Goal: Task Accomplishment & Management: Manage account settings

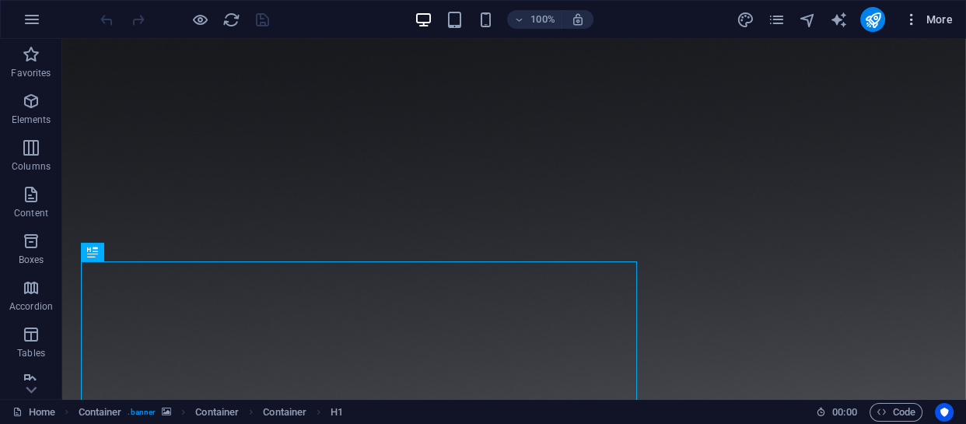
click at [920, 12] on span "More" at bounding box center [928, 20] width 49 height 16
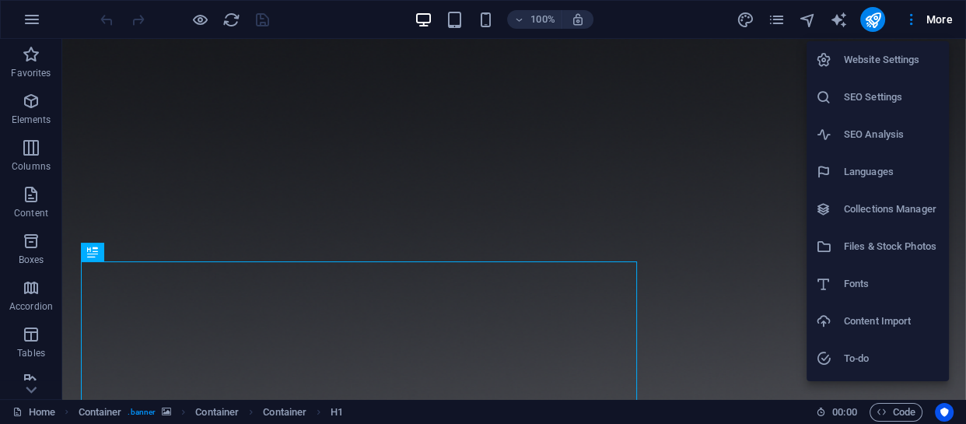
click at [937, 18] on div at bounding box center [483, 212] width 966 height 424
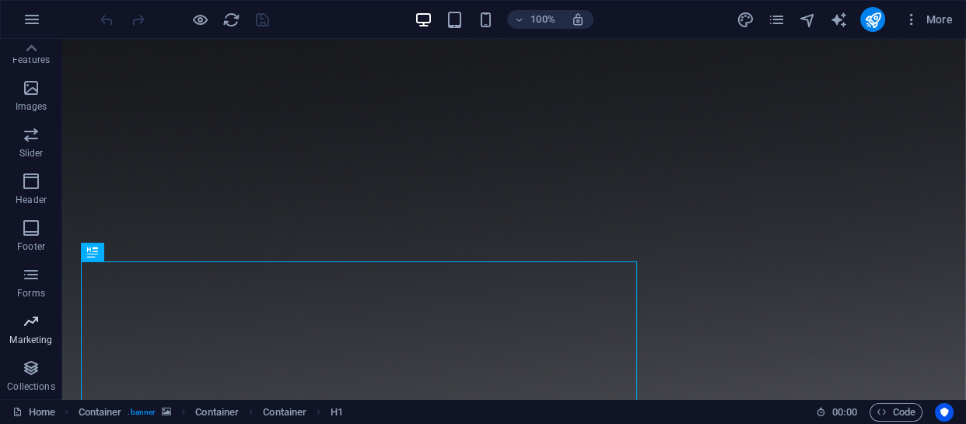
scroll to position [269, 0]
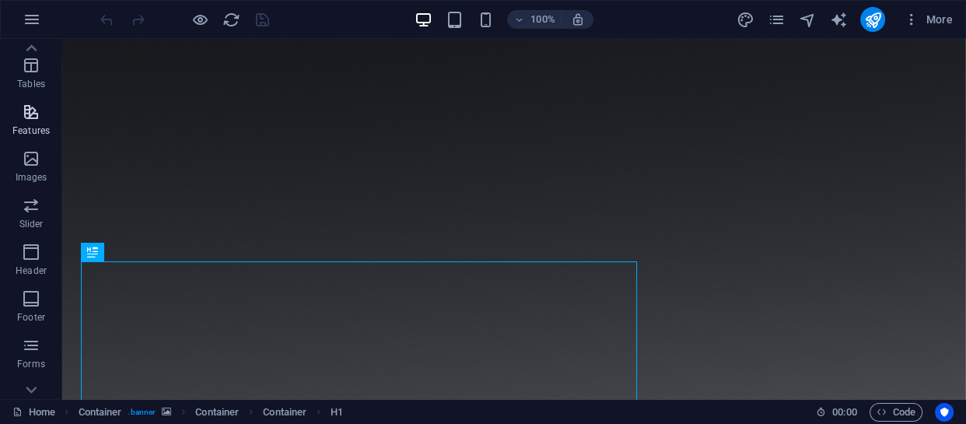
click at [31, 114] on icon "button" at bounding box center [31, 112] width 19 height 19
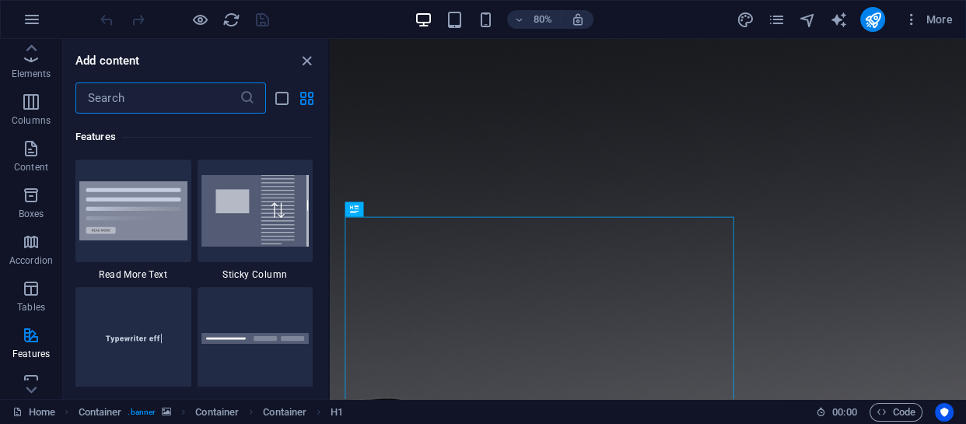
scroll to position [0, 0]
click at [33, 17] on icon "button" at bounding box center [32, 19] width 19 height 19
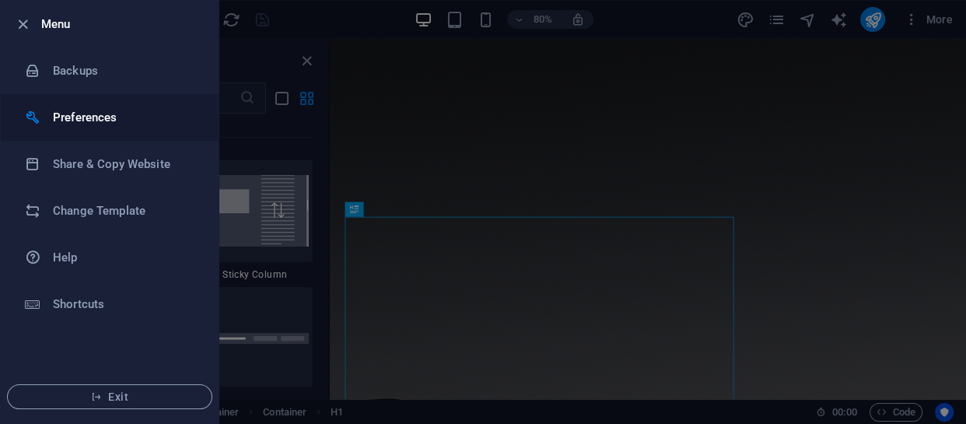
click at [84, 107] on li "Preferences" at bounding box center [110, 117] width 218 height 47
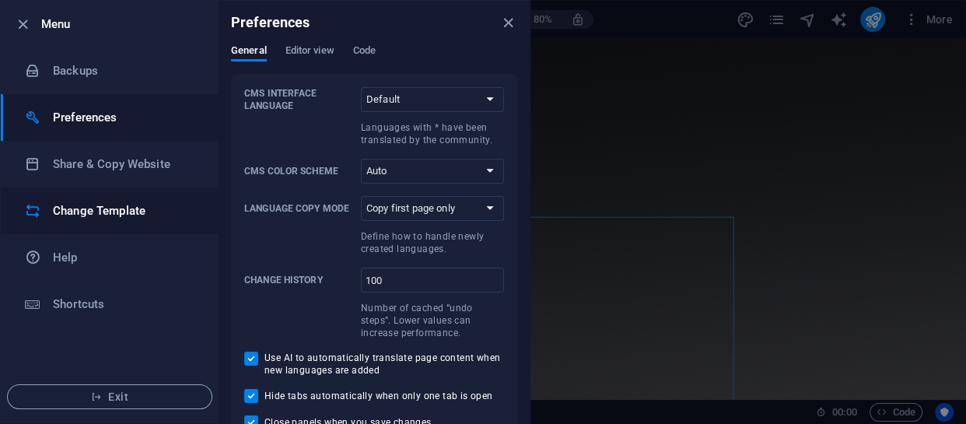
click at [80, 212] on h6 "Change Template" at bounding box center [125, 210] width 144 height 19
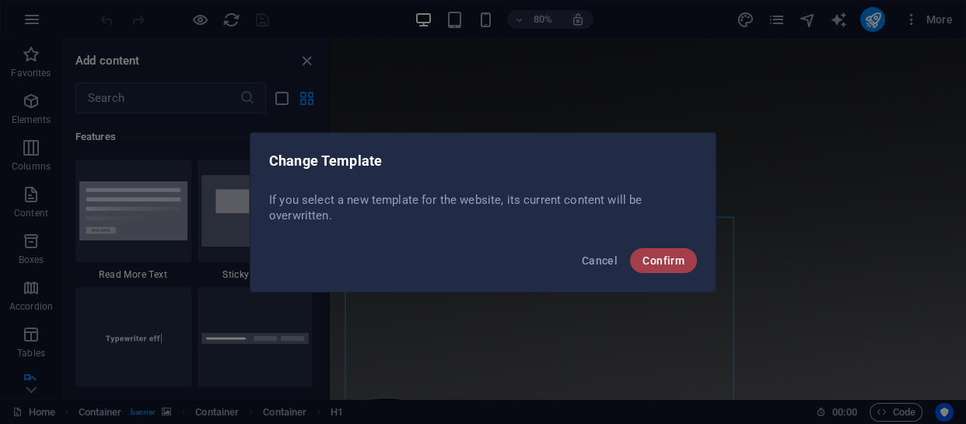
click at [648, 261] on span "Confirm" at bounding box center [664, 260] width 42 height 12
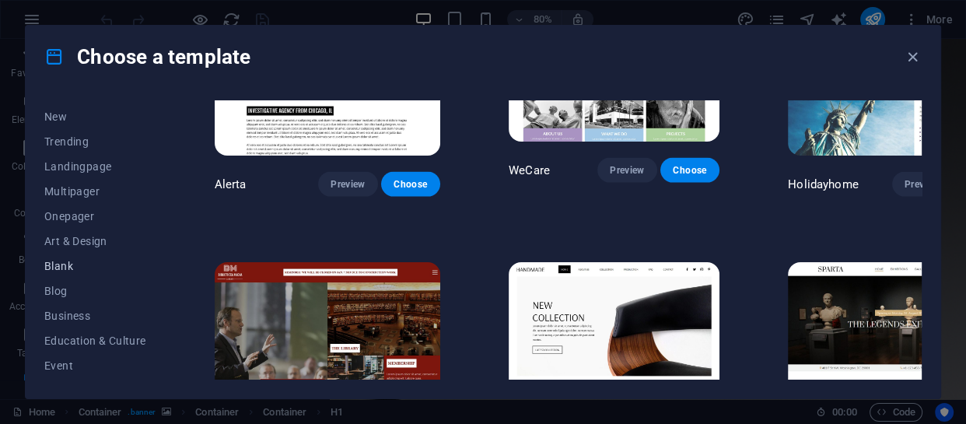
scroll to position [70, 0]
click at [64, 296] on span "Business" at bounding box center [95, 291] width 102 height 12
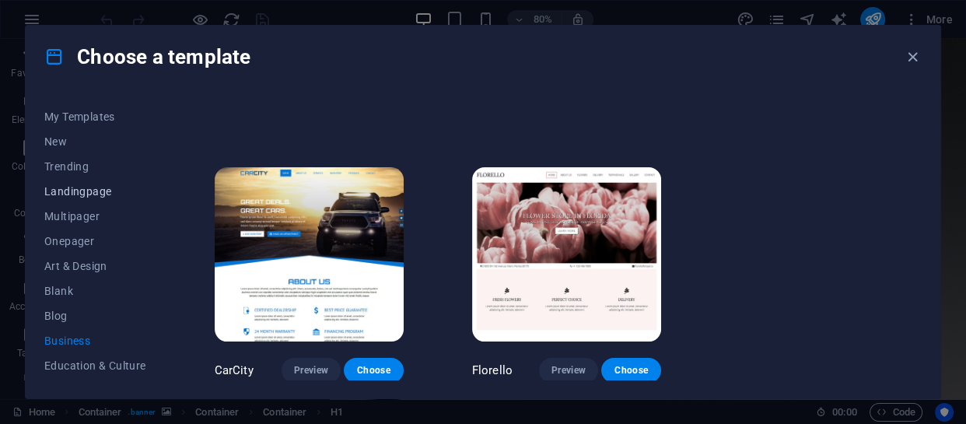
scroll to position [0, 0]
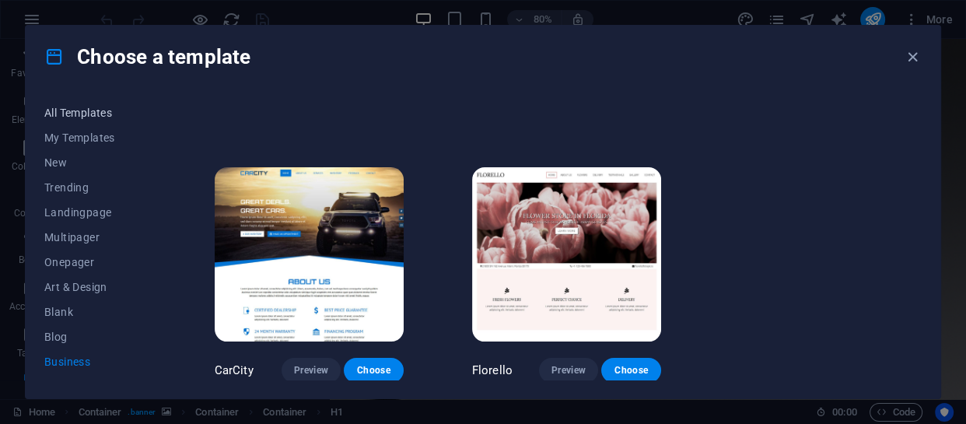
click at [65, 107] on span "All Templates" at bounding box center [95, 113] width 102 height 12
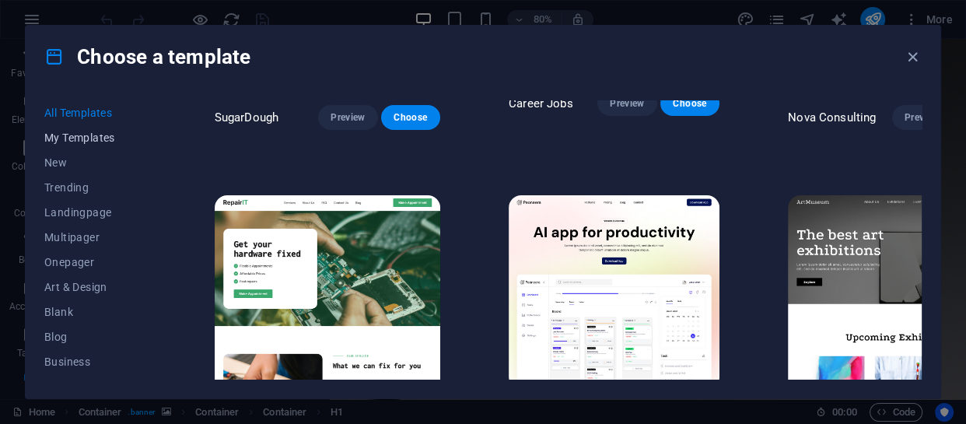
scroll to position [8836, 0]
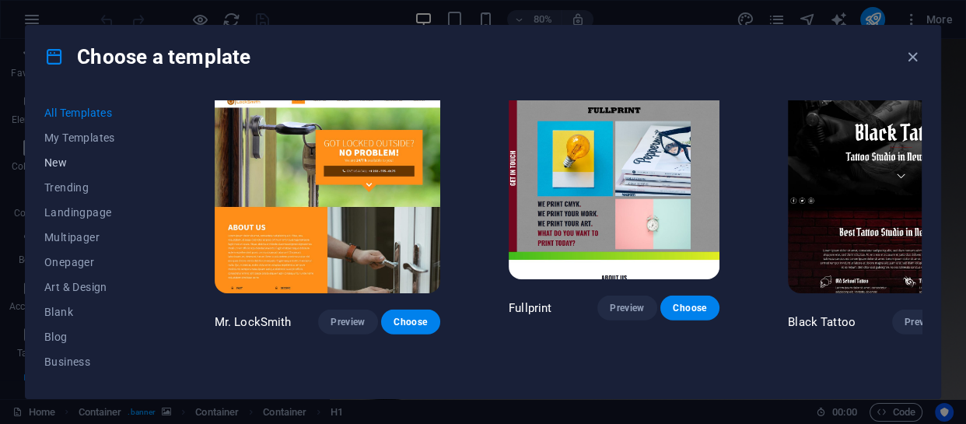
click at [52, 159] on span "New" at bounding box center [95, 162] width 102 height 12
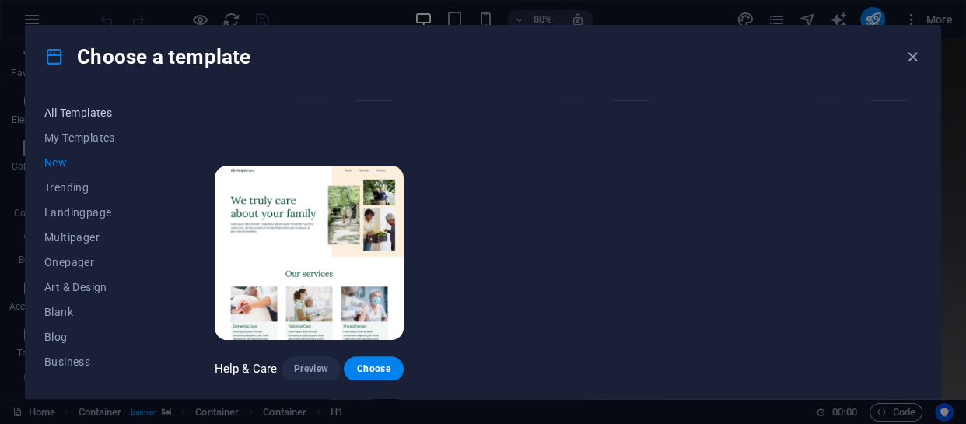
click at [67, 116] on span "All Templates" at bounding box center [95, 113] width 102 height 12
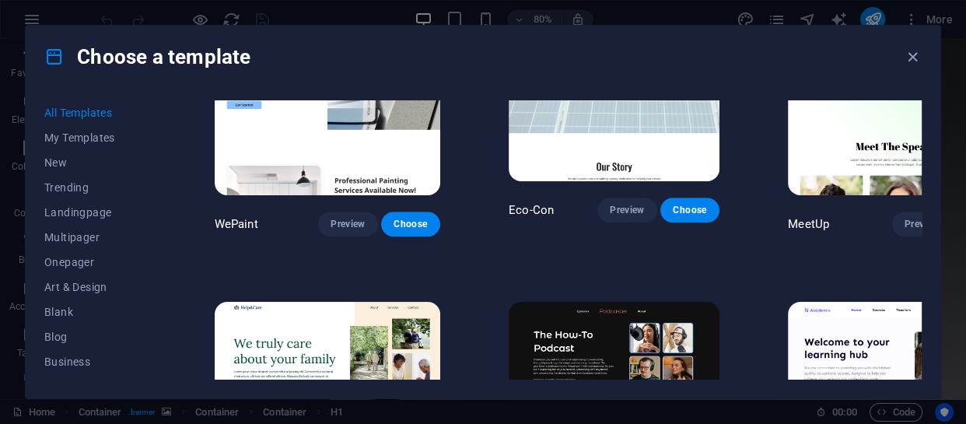
scroll to position [1131, 0]
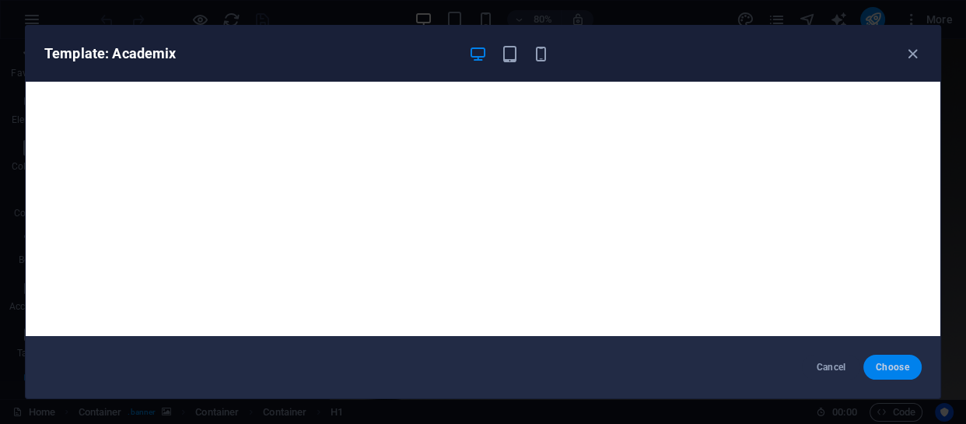
click at [889, 363] on span "Choose" at bounding box center [892, 367] width 33 height 12
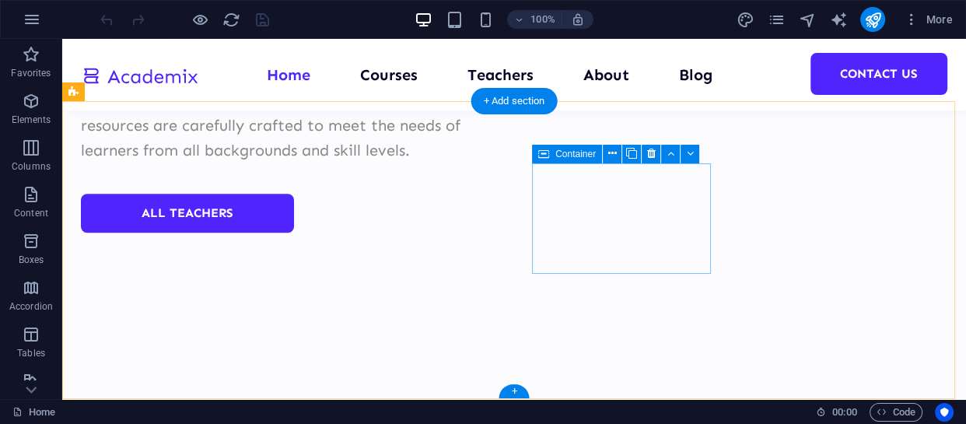
scroll to position [6386, 0]
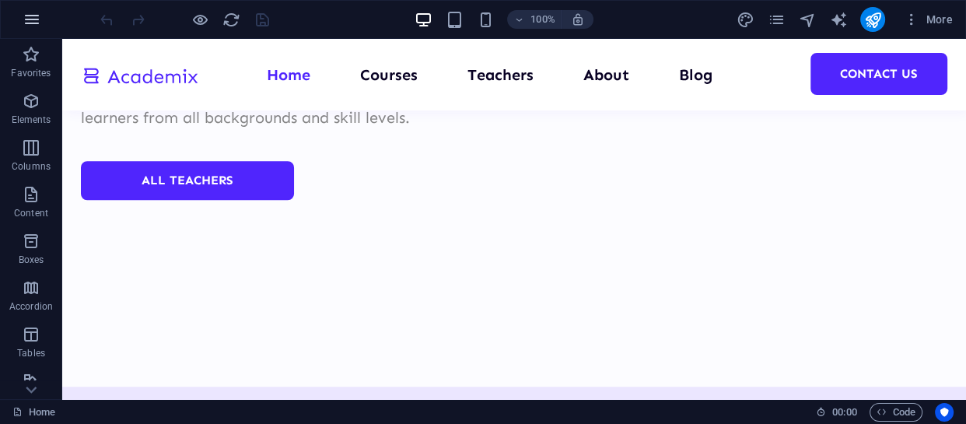
click at [32, 20] on icon "button" at bounding box center [32, 19] width 19 height 19
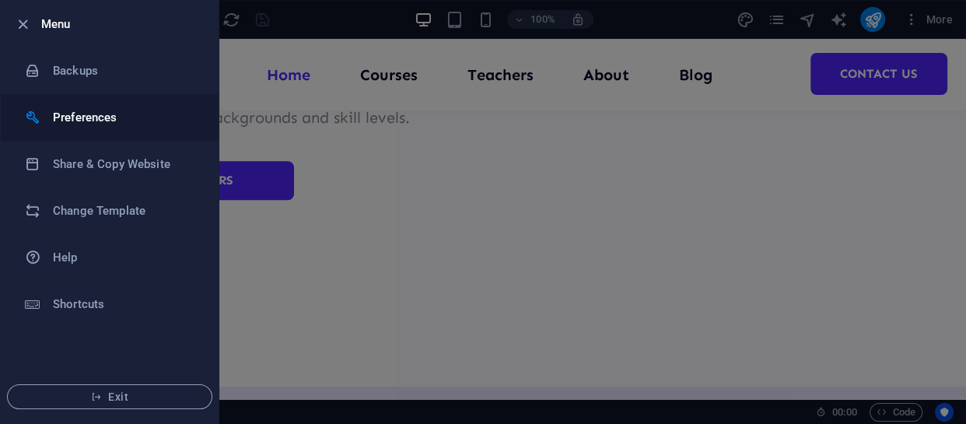
click at [62, 120] on h6 "Preferences" at bounding box center [125, 117] width 144 height 19
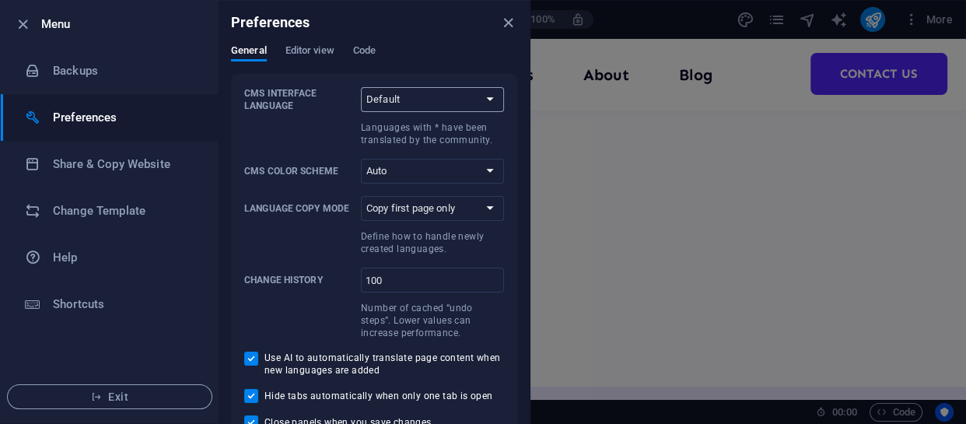
click at [387, 96] on select "Default Deutsch English Español Suomi* Français Magyar Italiano Nederlands Pols…" at bounding box center [432, 99] width 143 height 25
click at [393, 93] on select "Default Deutsch English Español Suomi* Français Magyar Italiano Nederlands Pols…" at bounding box center [432, 99] width 143 height 25
click at [397, 173] on select "Auto Dark Light" at bounding box center [432, 171] width 143 height 25
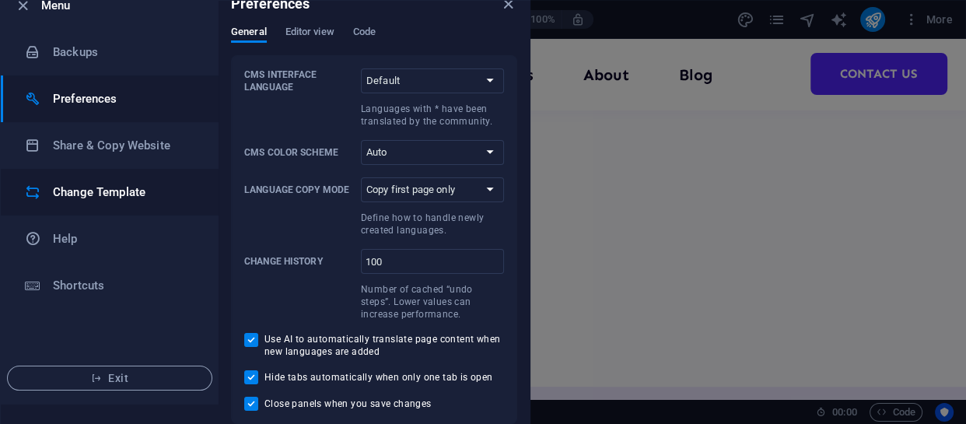
scroll to position [0, 0]
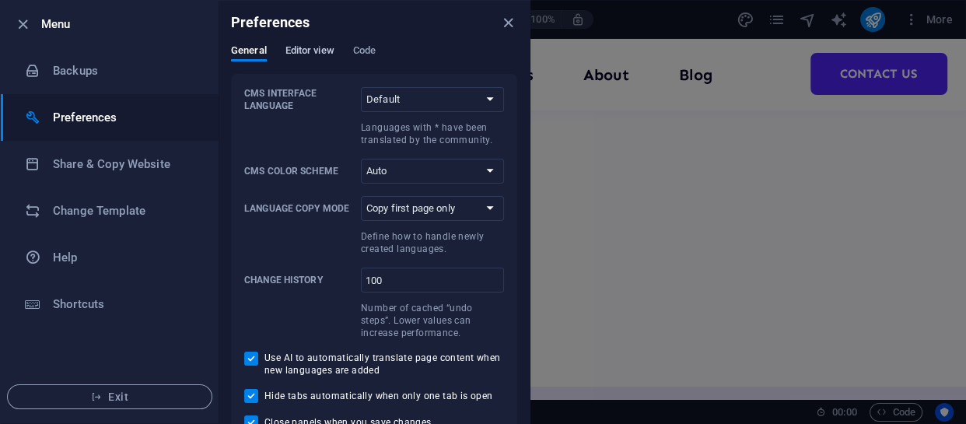
click at [306, 49] on span "Editor view" at bounding box center [309, 52] width 49 height 22
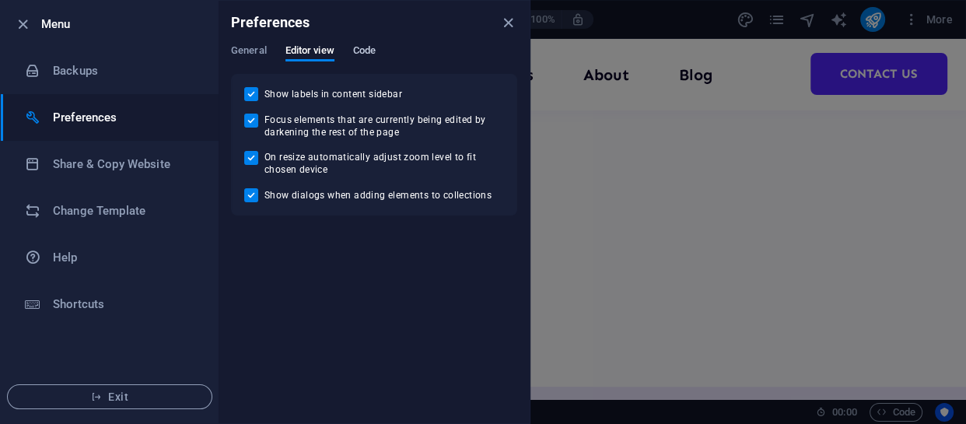
click at [368, 51] on span "Code" at bounding box center [364, 52] width 23 height 22
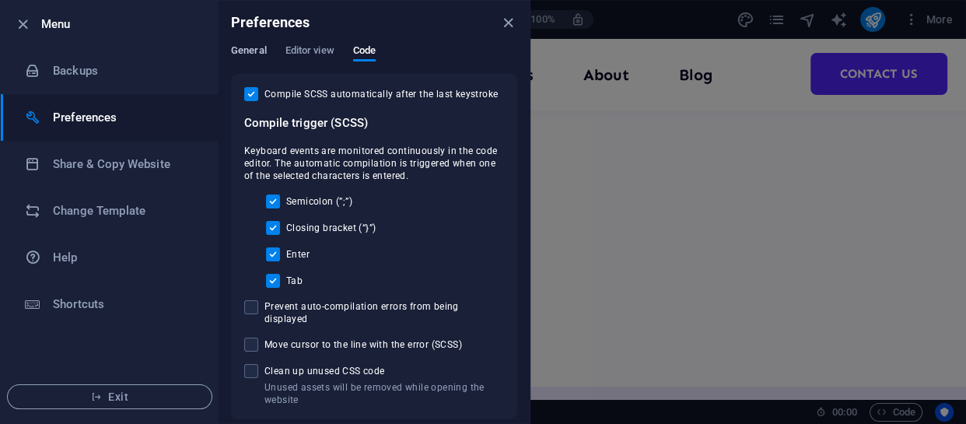
click at [257, 53] on span "General" at bounding box center [249, 52] width 36 height 22
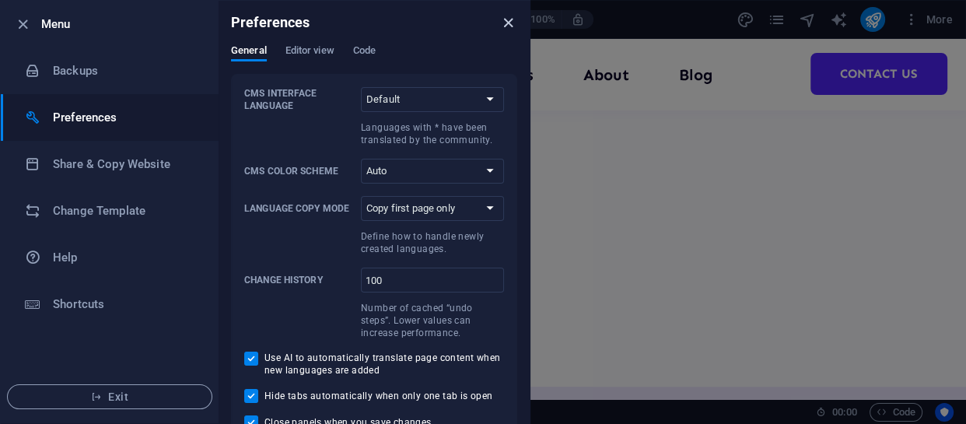
click at [507, 21] on icon "close" at bounding box center [508, 23] width 18 height 18
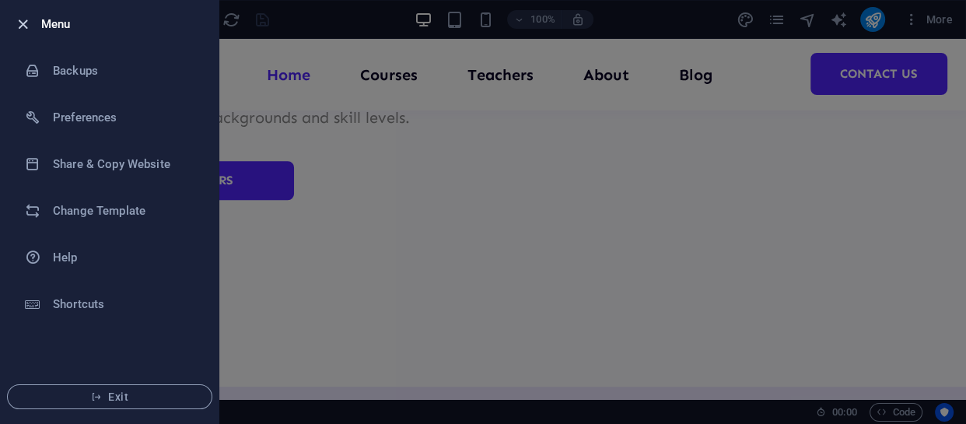
click at [20, 23] on icon "button" at bounding box center [23, 25] width 18 height 18
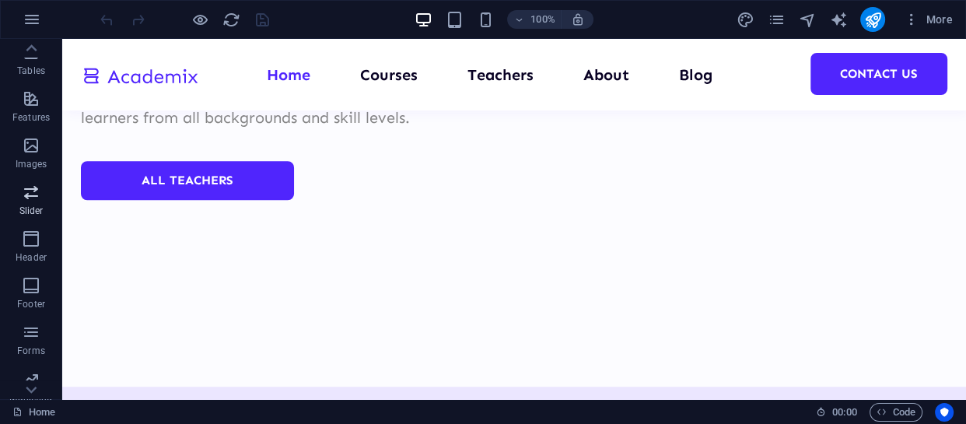
scroll to position [340, 0]
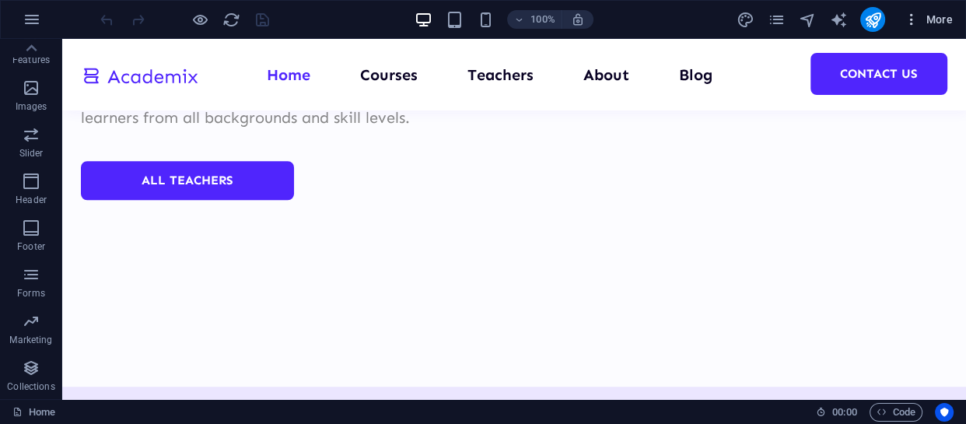
click at [933, 22] on span "More" at bounding box center [928, 20] width 49 height 16
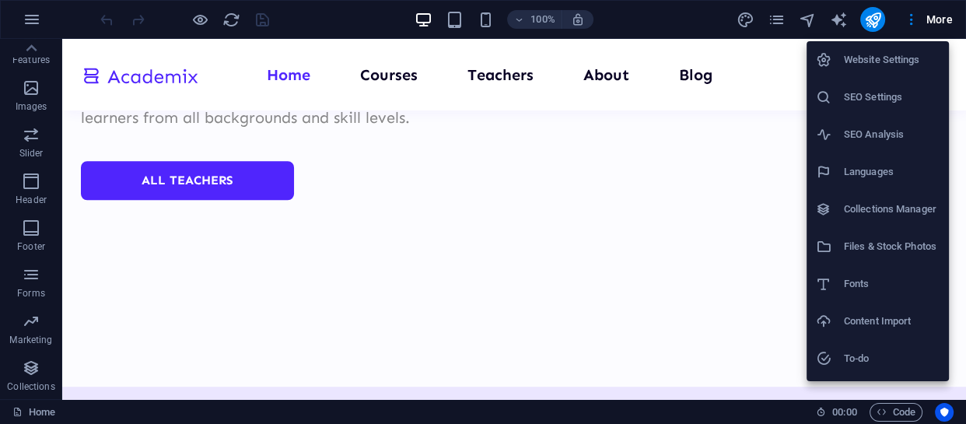
click at [873, 56] on h6 "Website Settings" at bounding box center [892, 60] width 96 height 19
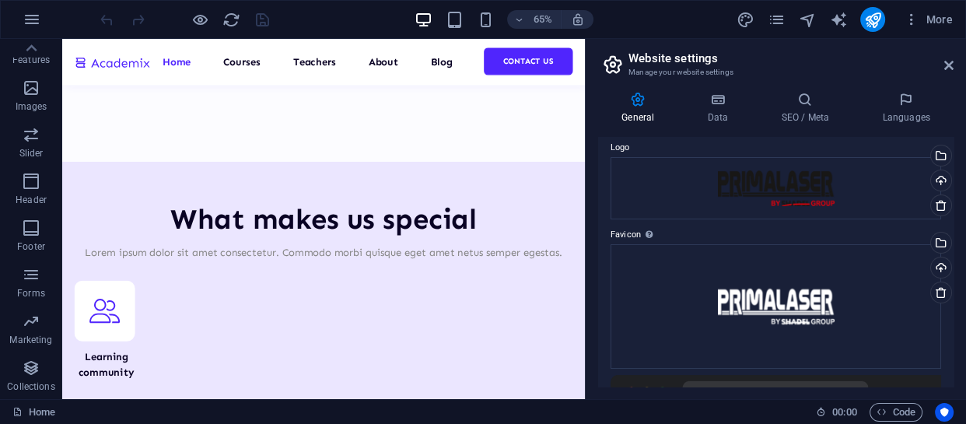
scroll to position [0, 0]
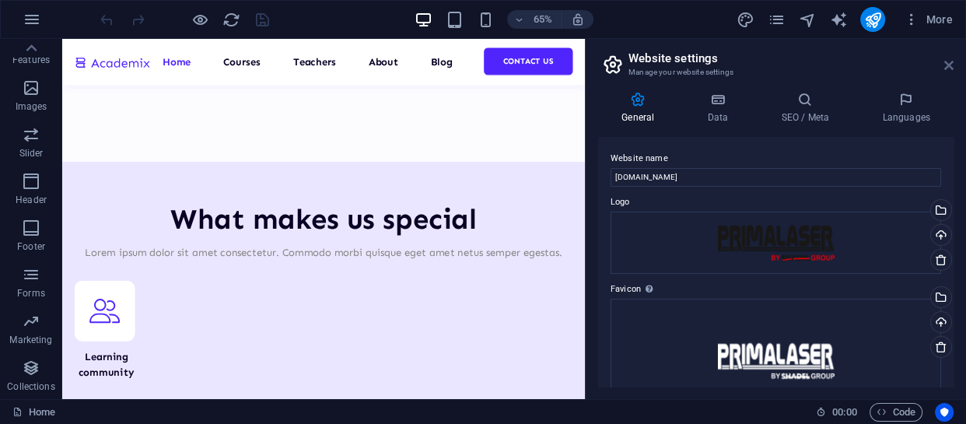
click at [947, 61] on icon at bounding box center [948, 65] width 9 height 12
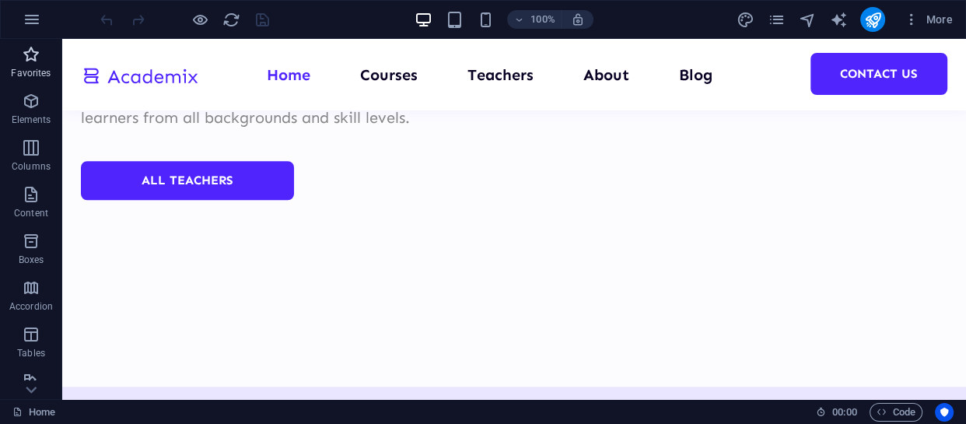
click at [22, 54] on icon "button" at bounding box center [31, 54] width 19 height 19
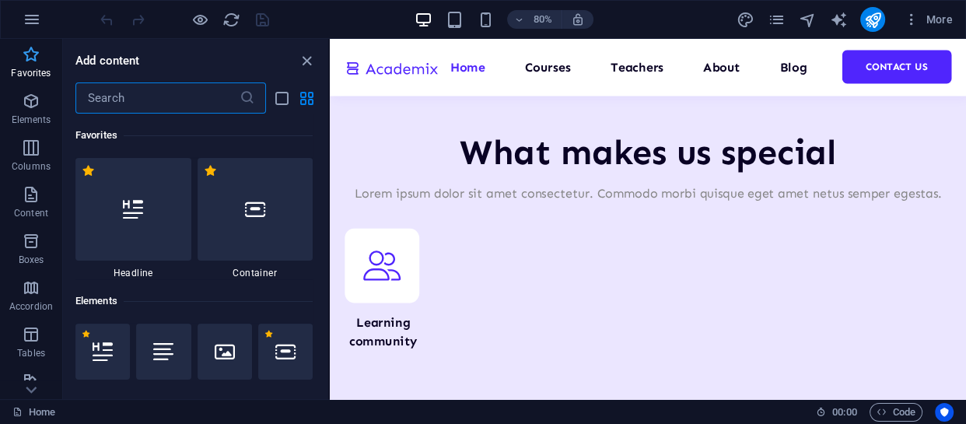
scroll to position [6370, 0]
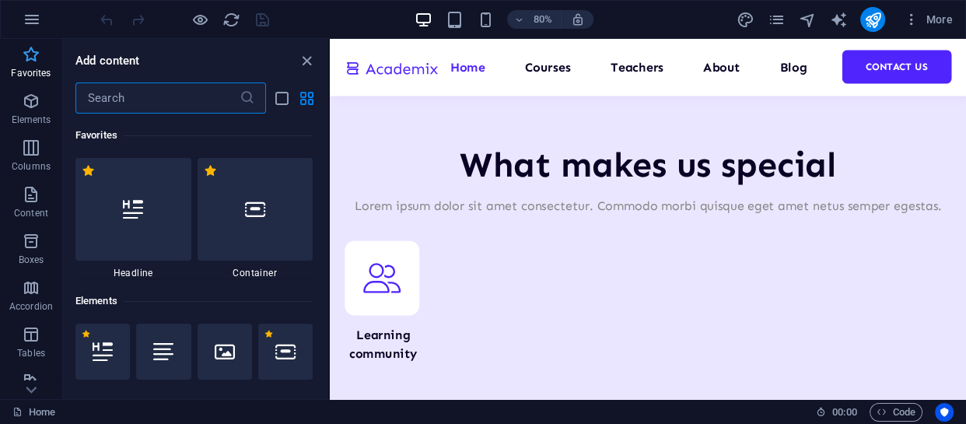
click at [32, 47] on icon "button" at bounding box center [31, 54] width 19 height 19
click at [306, 54] on icon "close panel" at bounding box center [307, 61] width 18 height 18
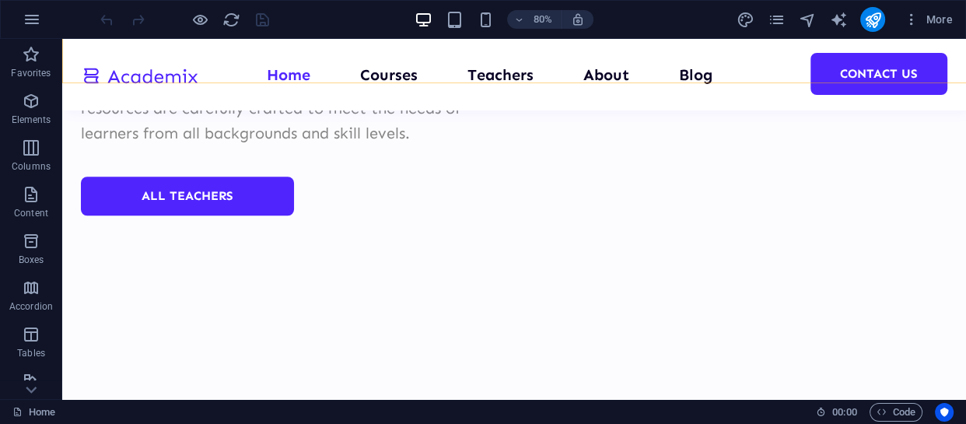
scroll to position [6333, 0]
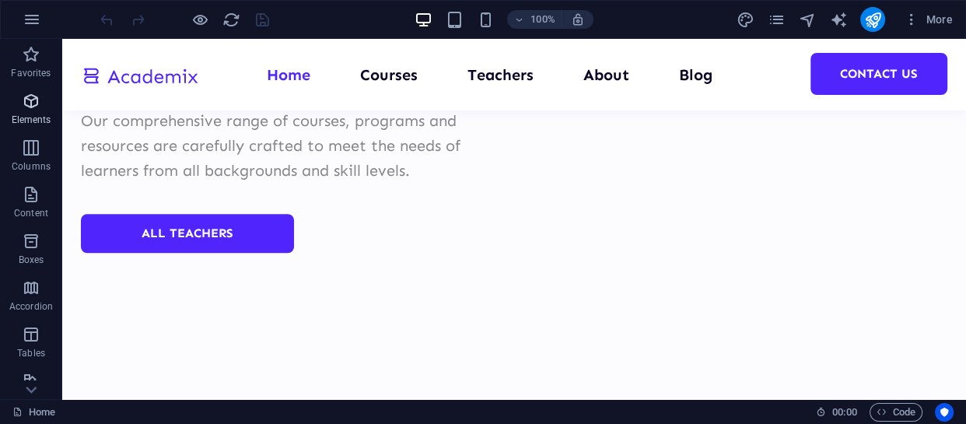
click at [23, 107] on icon "button" at bounding box center [31, 101] width 19 height 19
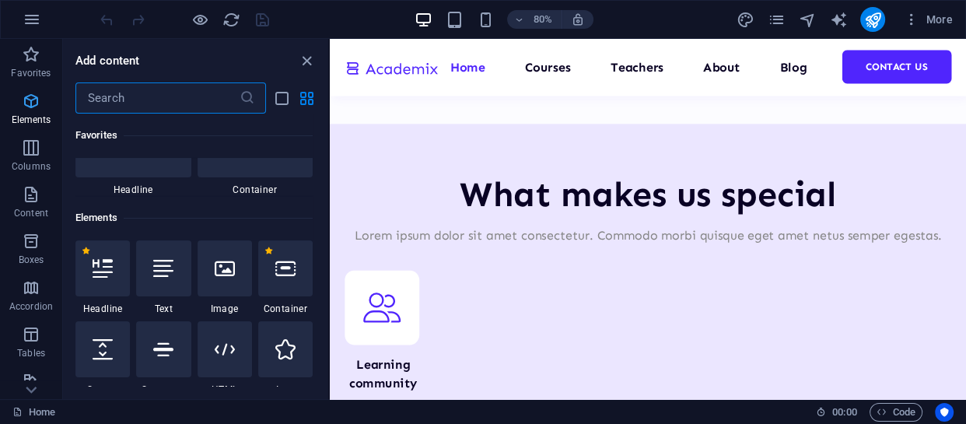
scroll to position [165, 0]
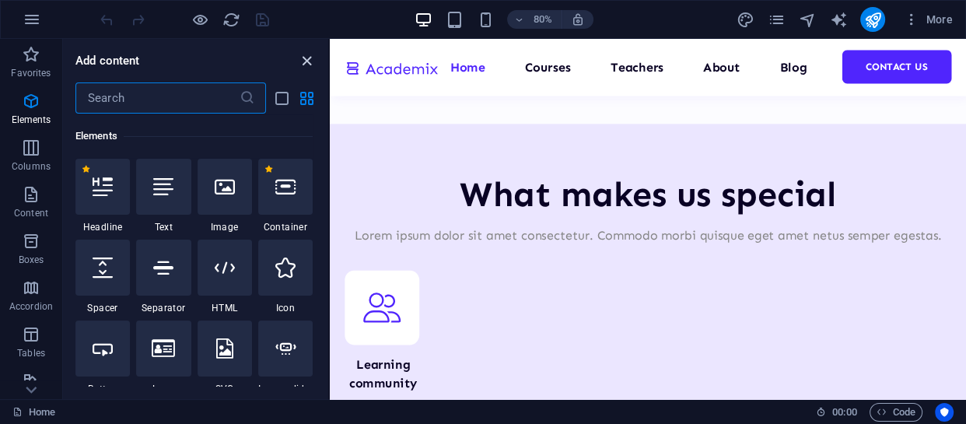
click at [304, 58] on icon "close panel" at bounding box center [307, 61] width 18 height 18
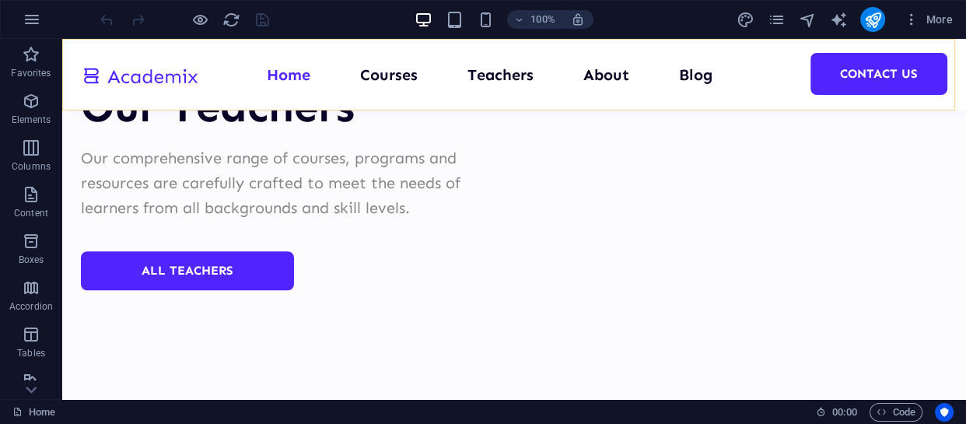
click at [214, 46] on div "Menu Home Courses Teachers About Blog Contact Us" at bounding box center [514, 75] width 904 height 72
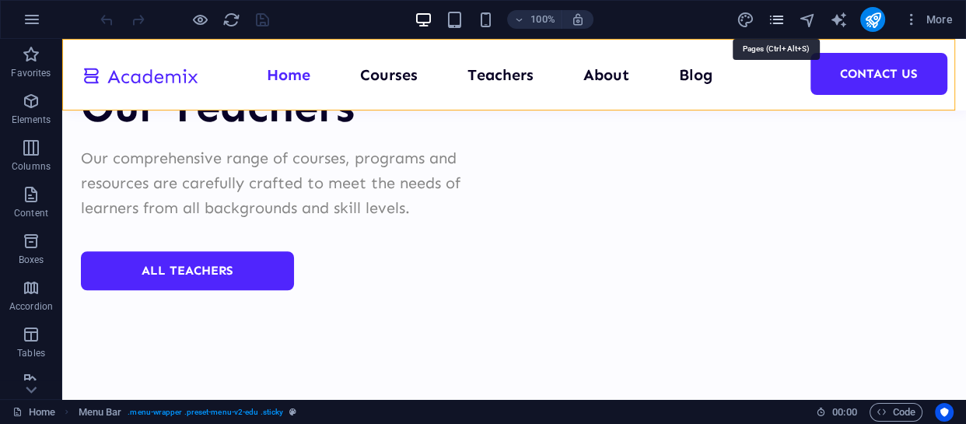
click at [775, 19] on icon "pages" at bounding box center [776, 20] width 18 height 18
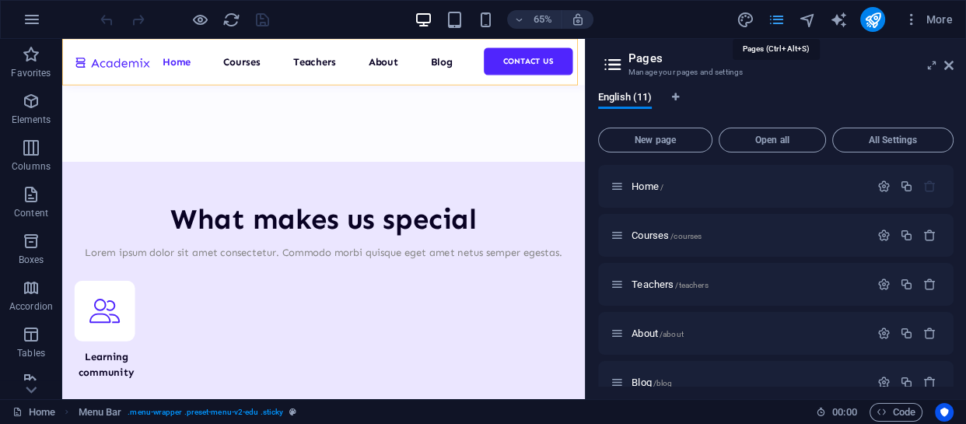
click at [775, 19] on icon "pages" at bounding box center [776, 20] width 18 height 18
click at [781, 25] on icon "pages" at bounding box center [776, 20] width 18 height 18
click at [951, 57] on h2 "Pages" at bounding box center [791, 58] width 325 height 14
click at [949, 63] on icon at bounding box center [948, 65] width 9 height 12
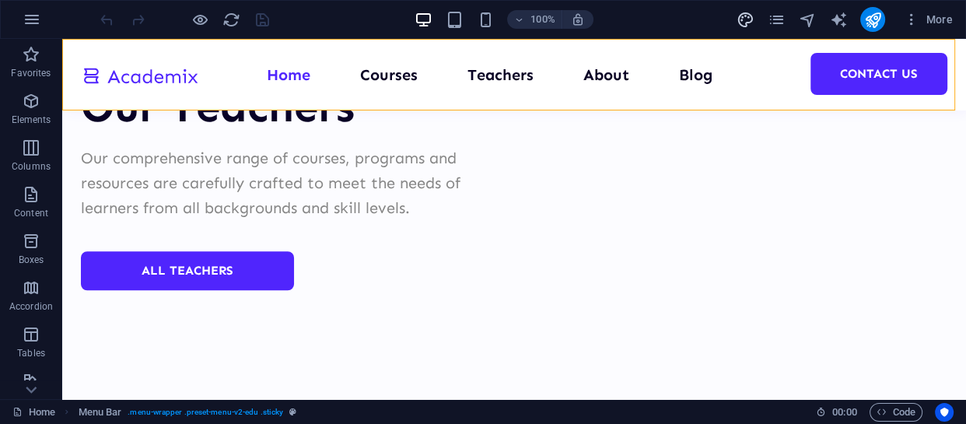
click at [748, 16] on icon "design" at bounding box center [745, 20] width 18 height 18
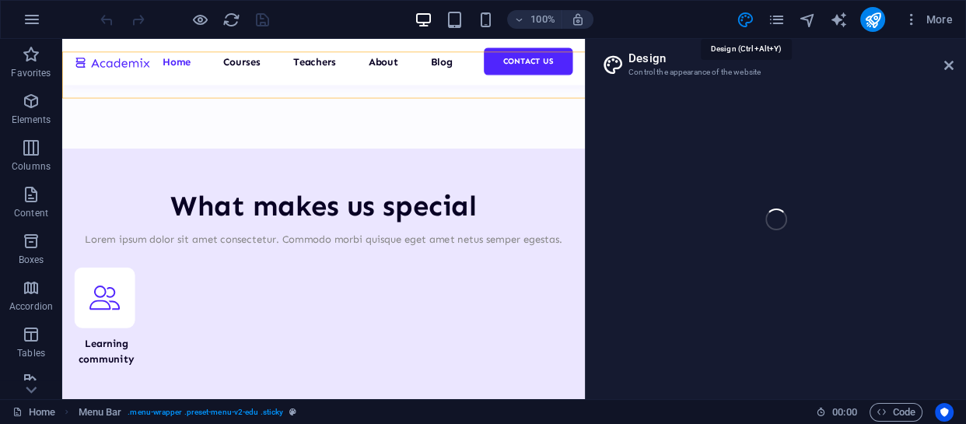
select select "px"
select select "400"
select select "px"
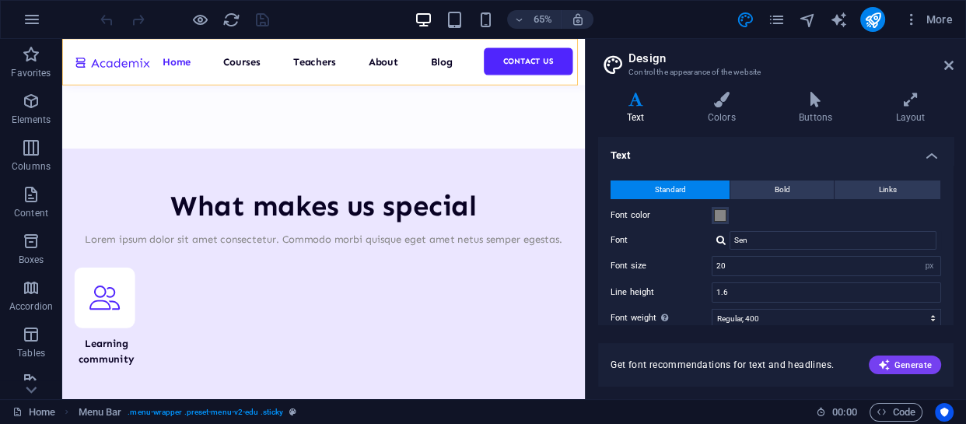
scroll to position [6275, 0]
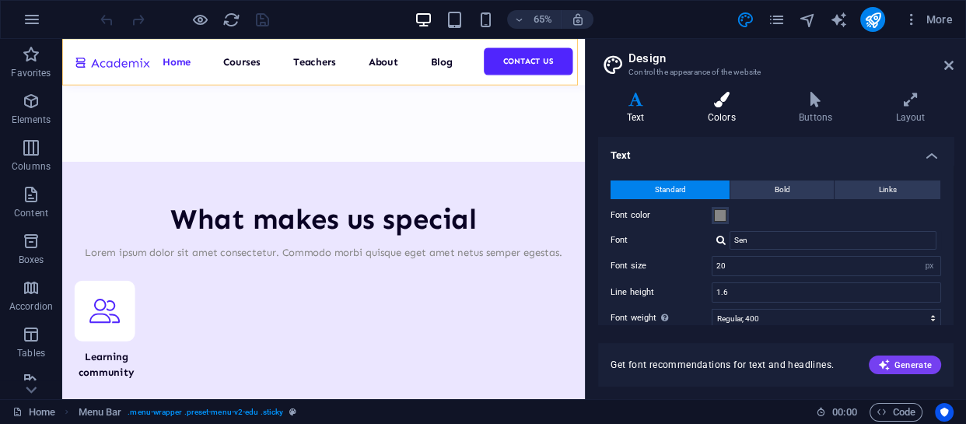
click at [722, 101] on icon at bounding box center [721, 100] width 85 height 16
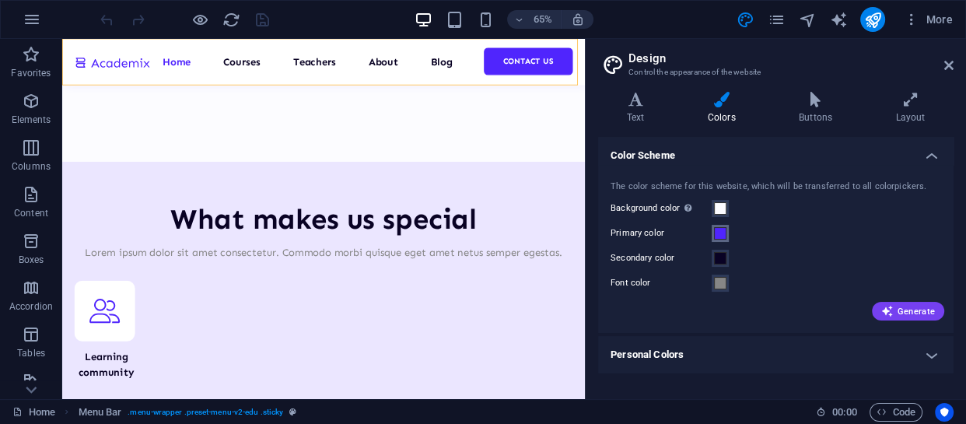
click at [722, 233] on span at bounding box center [720, 233] width 12 height 12
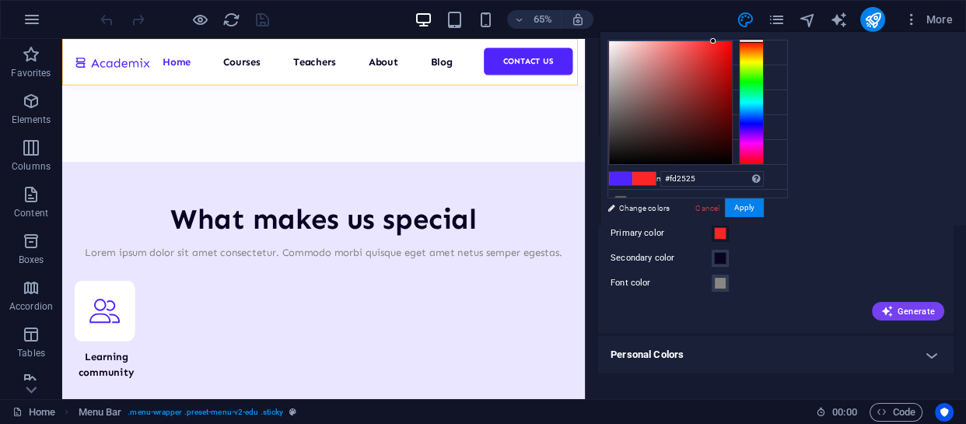
drag, startPoint x: 758, startPoint y: 124, endPoint x: 758, endPoint y: 19, distance: 104.2
click at [758, 19] on body "[DOMAIN_NAME] Home Favorites Elements Columns Content Boxes Accordion Tables Fe…" at bounding box center [483, 212] width 966 height 424
click at [730, 42] on div at bounding box center [670, 102] width 123 height 123
type input "#fb0202"
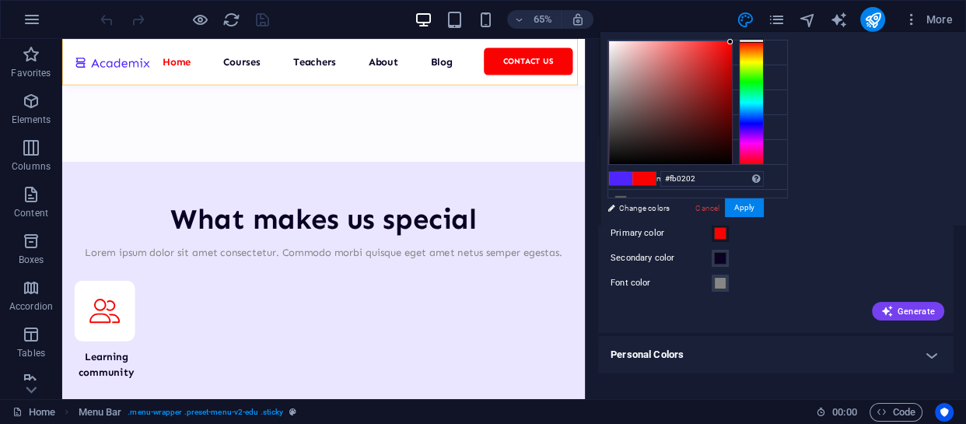
click at [825, 212] on div "less Background color #fcfcff Primary color #fb0202 Secondary color #090224 Fon…" at bounding box center [783, 129] width 366 height 194
click at [801, 282] on div "Font color" at bounding box center [776, 283] width 331 height 19
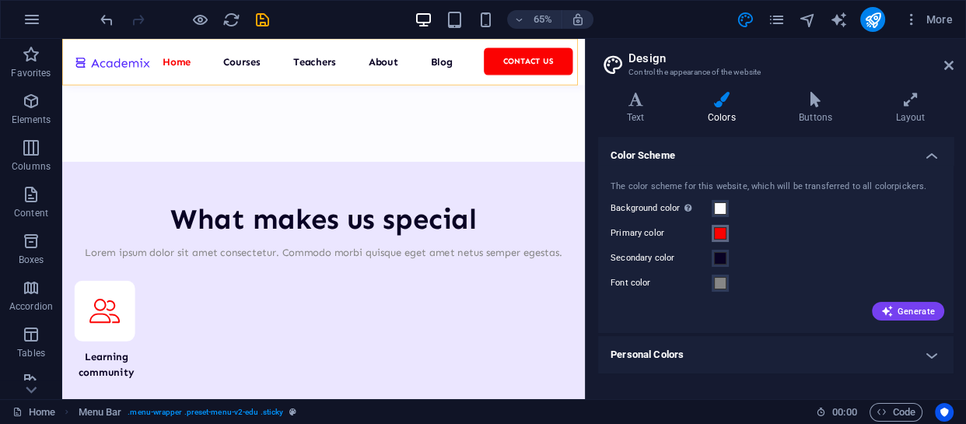
click at [723, 227] on span at bounding box center [720, 233] width 12 height 12
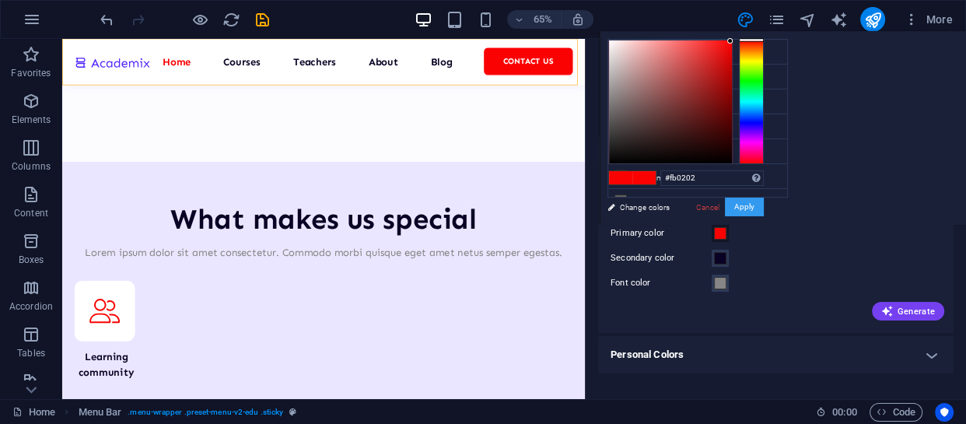
click at [751, 205] on button "Apply" at bounding box center [744, 207] width 39 height 19
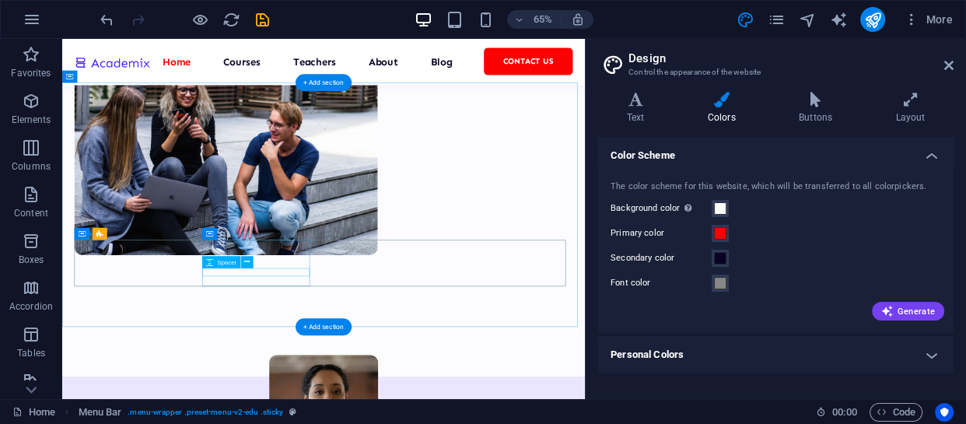
scroll to position [566, 0]
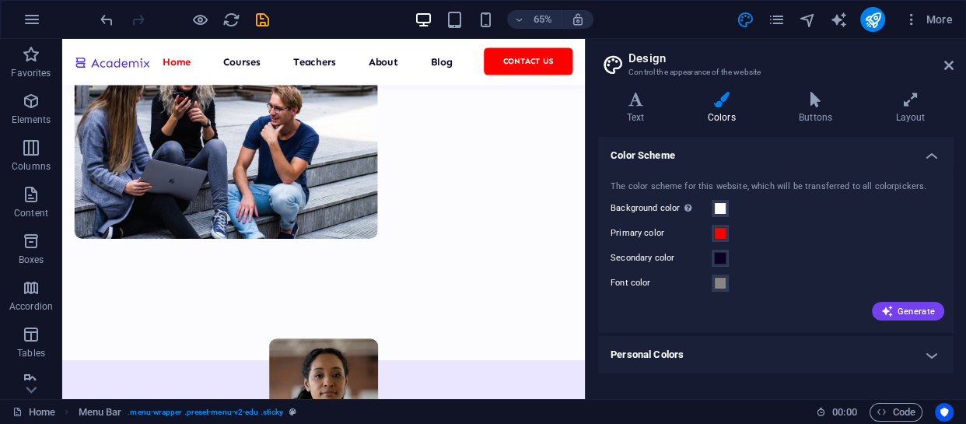
click at [710, 352] on h4 "Personal Colors" at bounding box center [776, 354] width 356 height 37
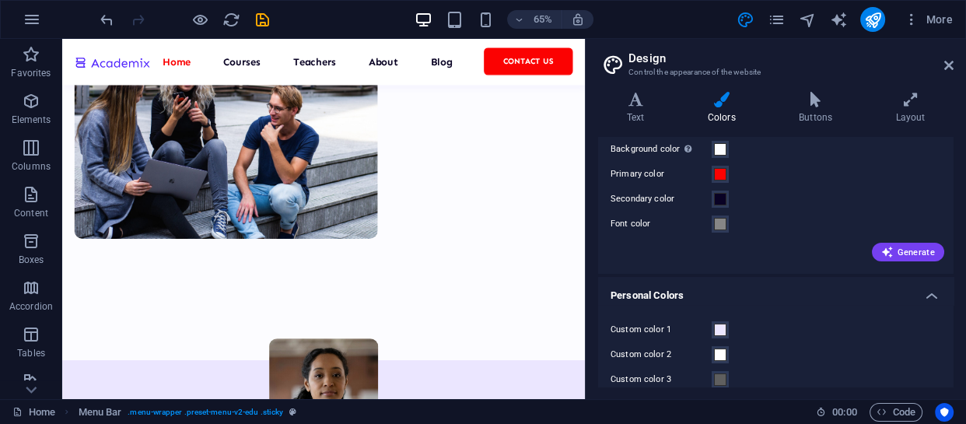
scroll to position [127, 0]
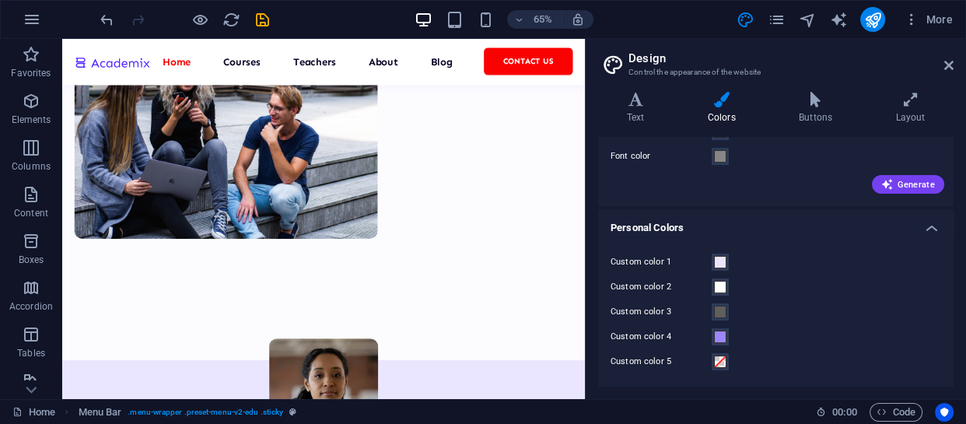
click at [932, 228] on h4 "Personal Colors" at bounding box center [776, 223] width 356 height 28
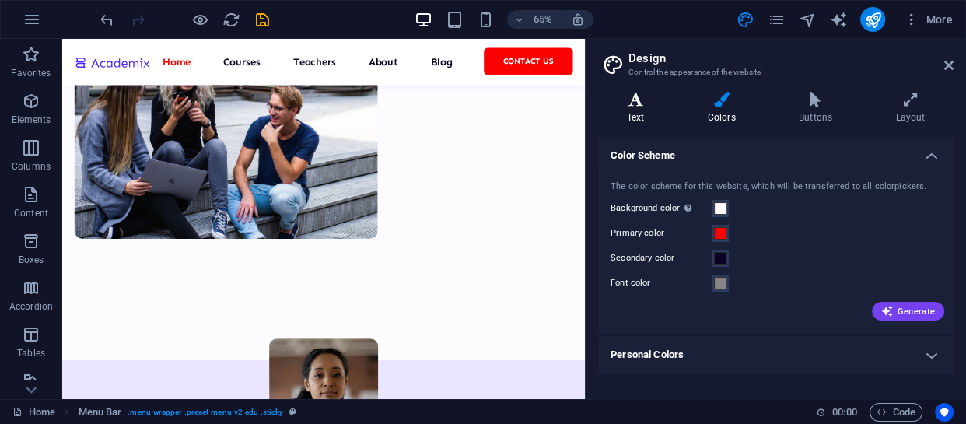
click at [646, 107] on h4 "Text" at bounding box center [638, 108] width 81 height 33
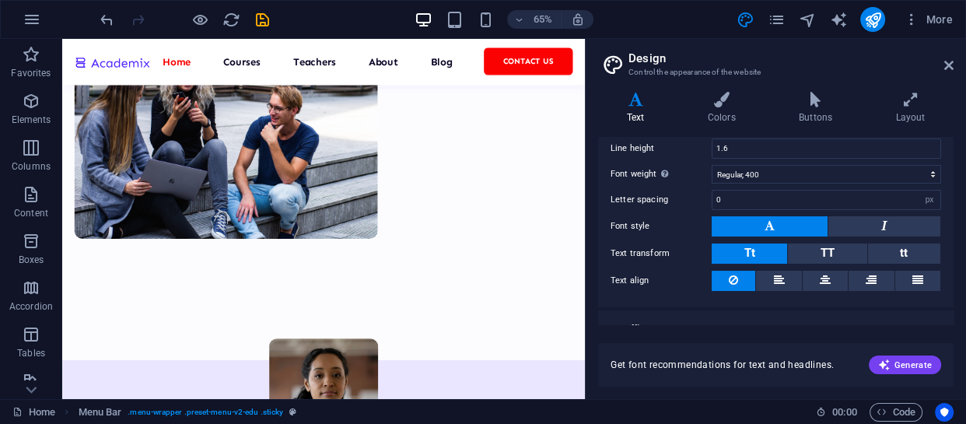
scroll to position [166, 0]
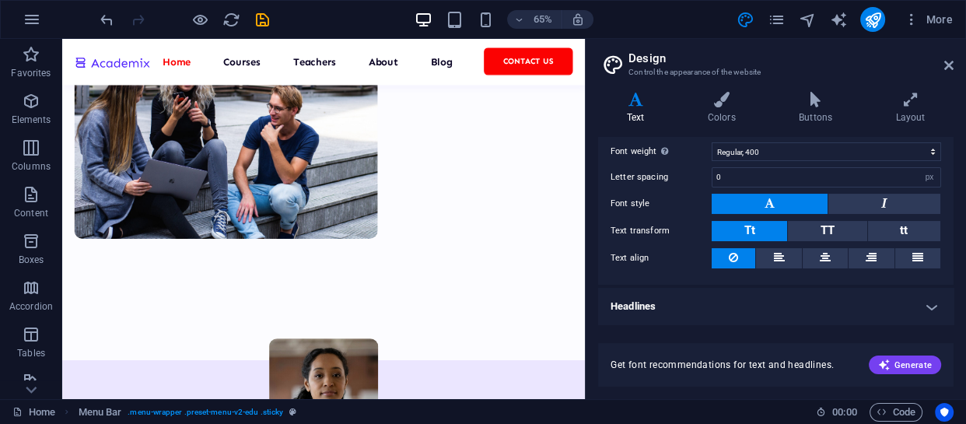
click at [702, 308] on h4 "Headlines" at bounding box center [776, 306] width 356 height 37
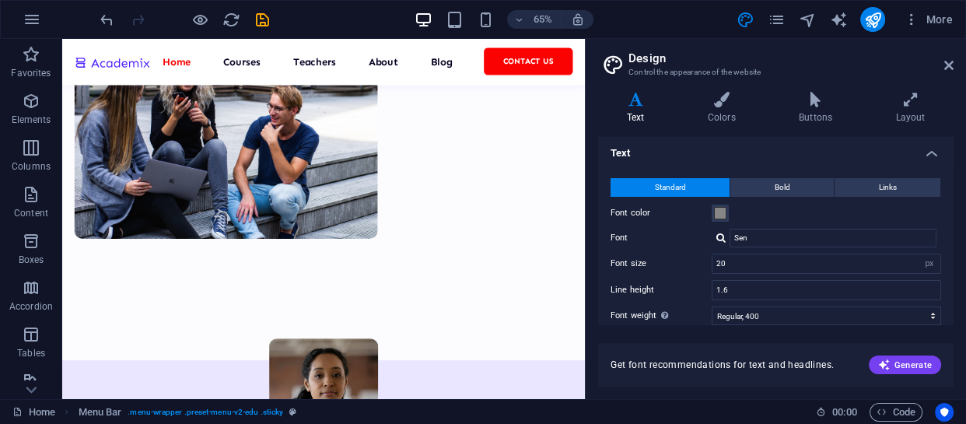
scroll to position [2, 0]
click at [721, 102] on icon at bounding box center [721, 100] width 85 height 16
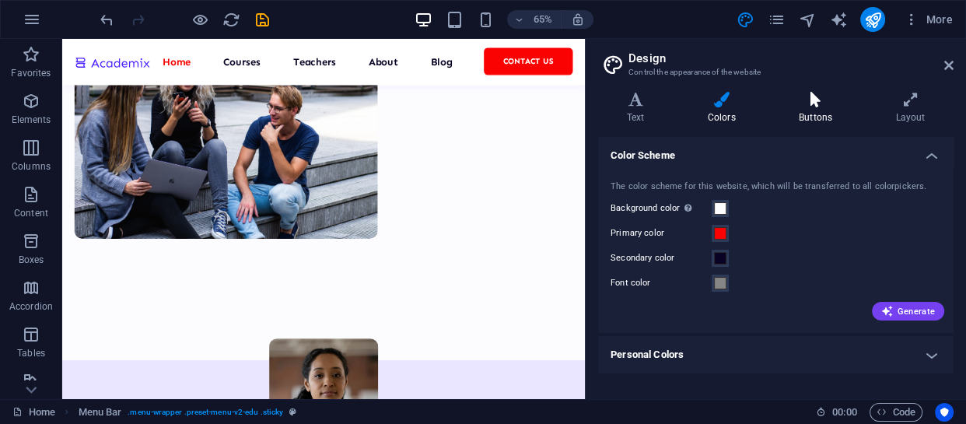
click at [816, 109] on h4 "Buttons" at bounding box center [818, 108] width 96 height 33
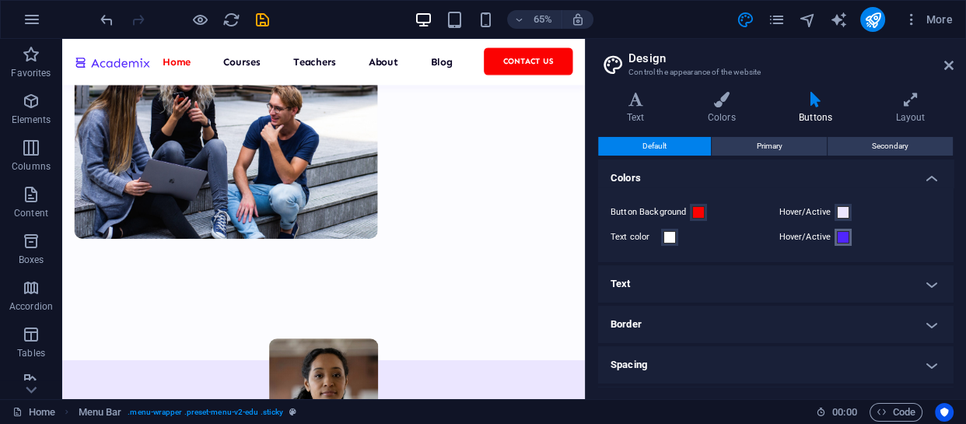
click at [840, 233] on span at bounding box center [843, 237] width 12 height 12
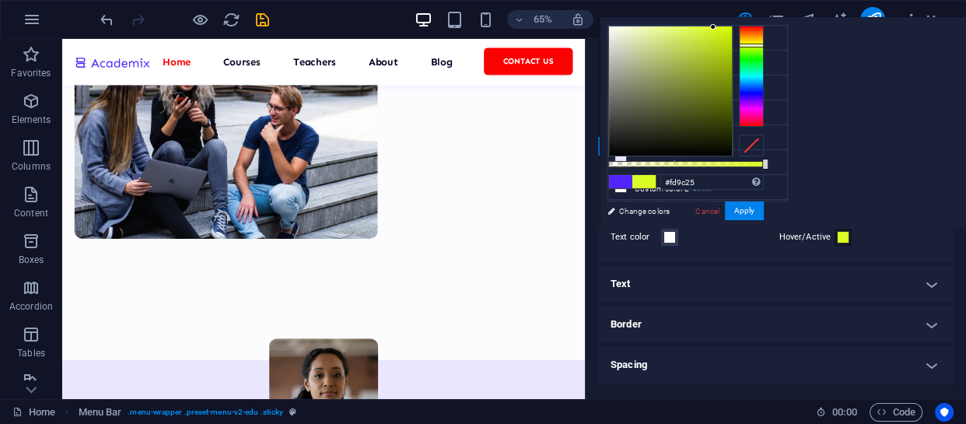
type input "#fd2525"
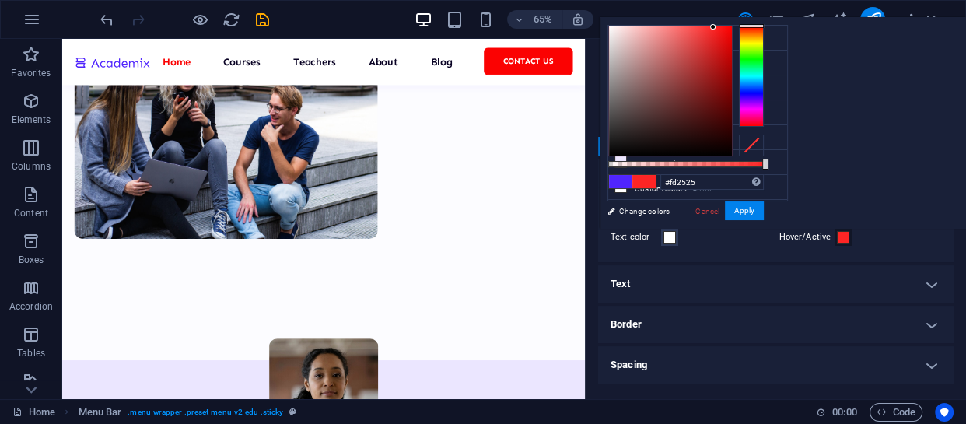
drag, startPoint x: 757, startPoint y: 94, endPoint x: 768, endPoint y: -13, distance: 107.9
click at [768, 0] on html "[DOMAIN_NAME] Home Favorites Elements Columns Content Boxes Accordion Tables Fe…" at bounding box center [483, 212] width 966 height 424
click at [744, 212] on button "Apply" at bounding box center [744, 210] width 39 height 19
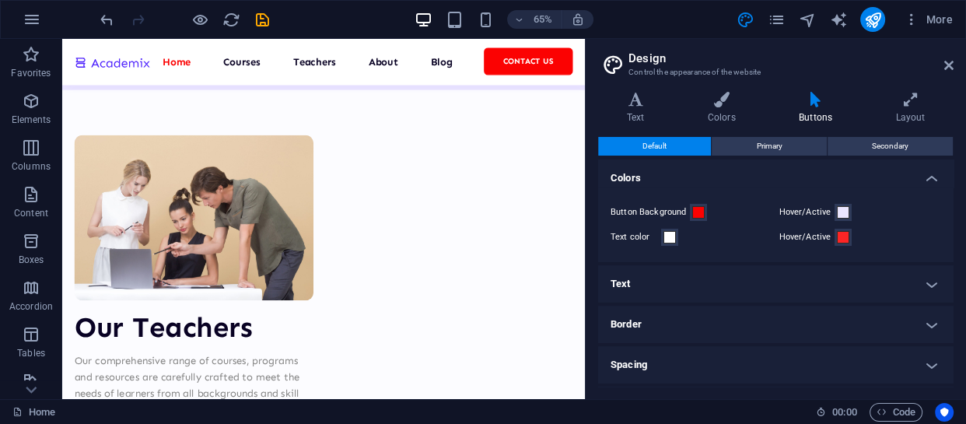
scroll to position [5568, 0]
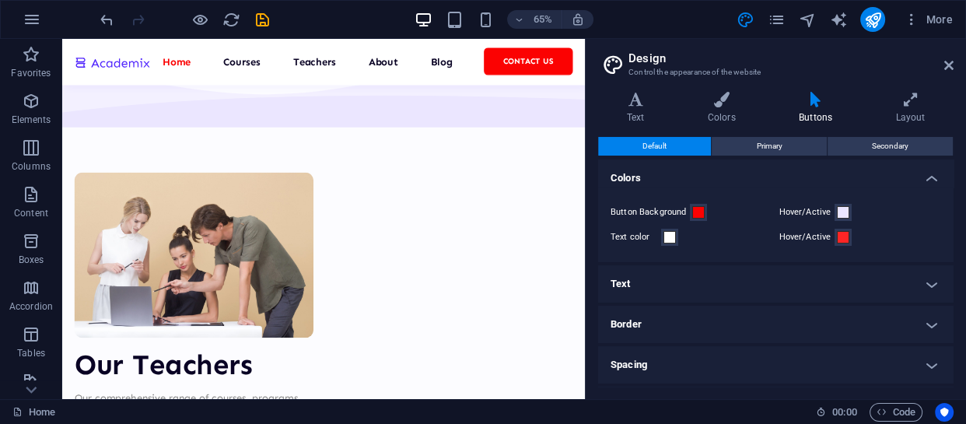
click at [687, 289] on h4 "Text" at bounding box center [776, 283] width 356 height 37
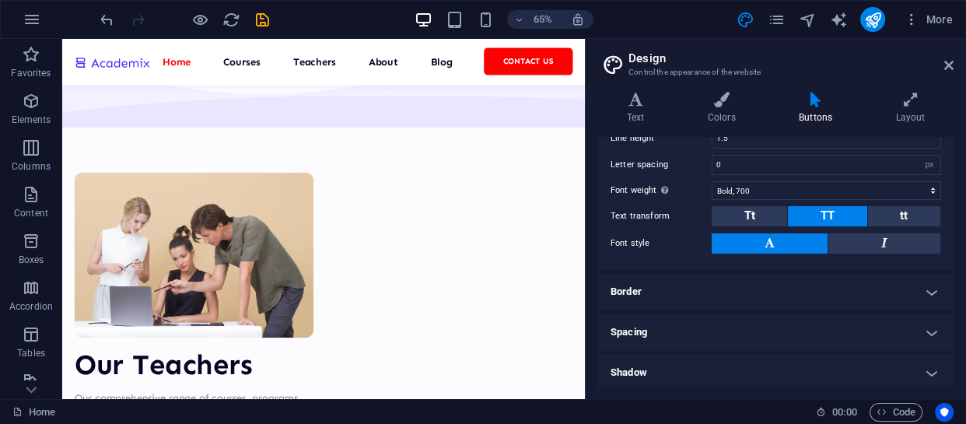
scroll to position [282, 0]
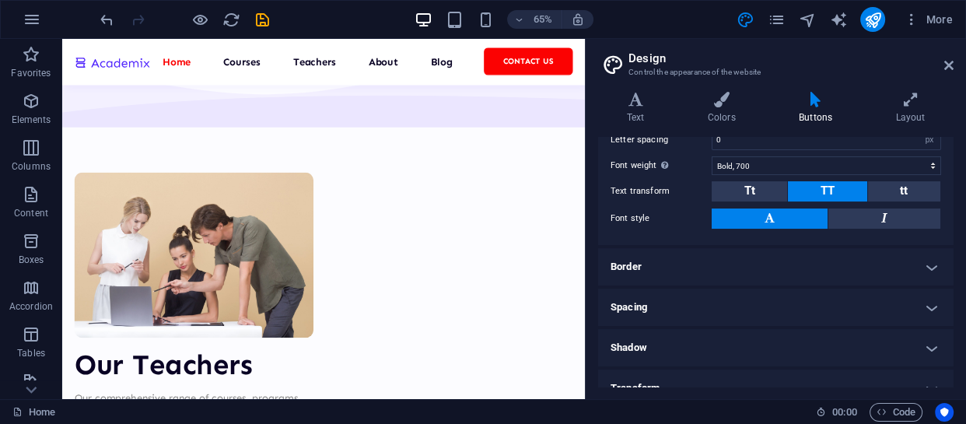
click at [685, 269] on h4 "Border" at bounding box center [776, 266] width 356 height 37
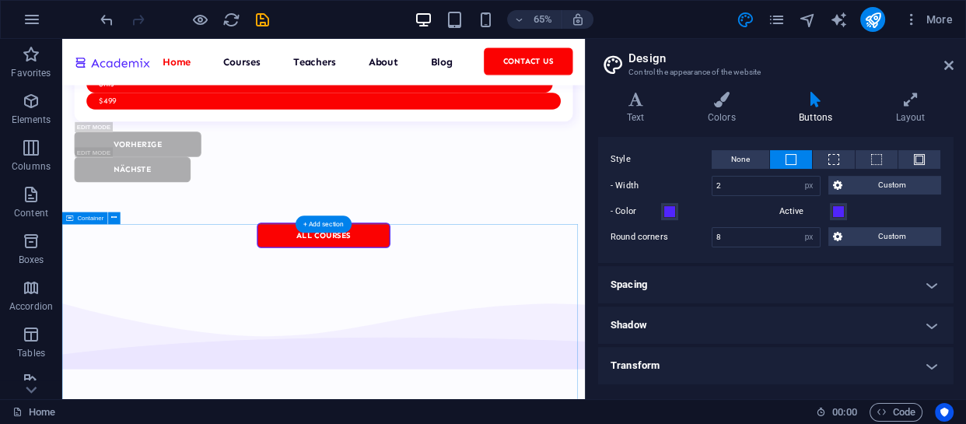
scroll to position [5144, 0]
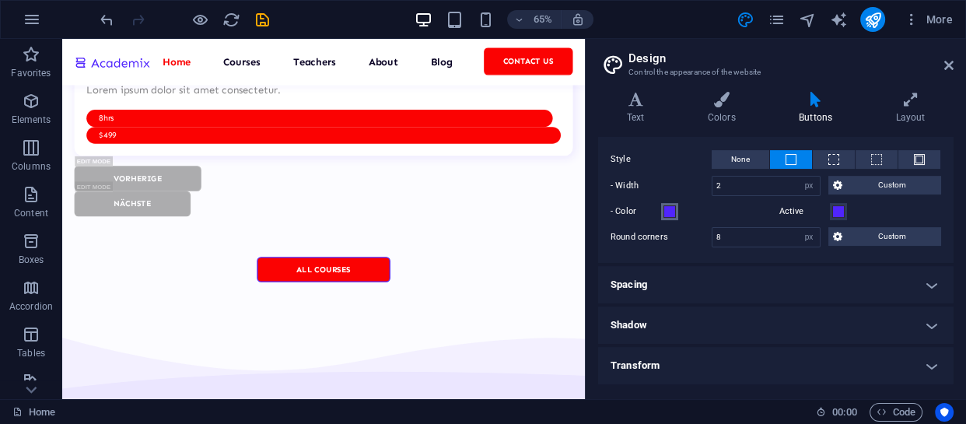
click at [667, 208] on span at bounding box center [670, 211] width 12 height 12
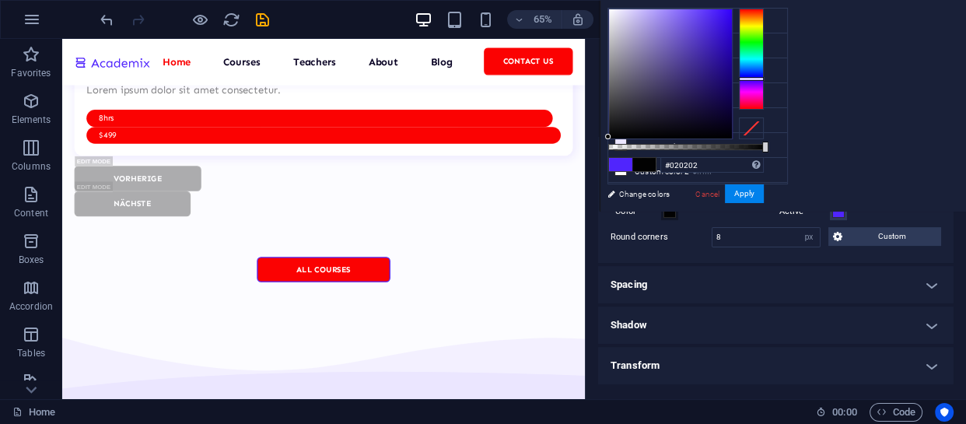
type input "#000000"
drag, startPoint x: 706, startPoint y: 30, endPoint x: 594, endPoint y: 140, distance: 157.3
click at [594, 140] on body "[DOMAIN_NAME] Home Favorites Elements Columns Content Boxes Accordion Tables Fe…" at bounding box center [483, 212] width 966 height 424
click at [741, 192] on button "Apply" at bounding box center [744, 193] width 39 height 19
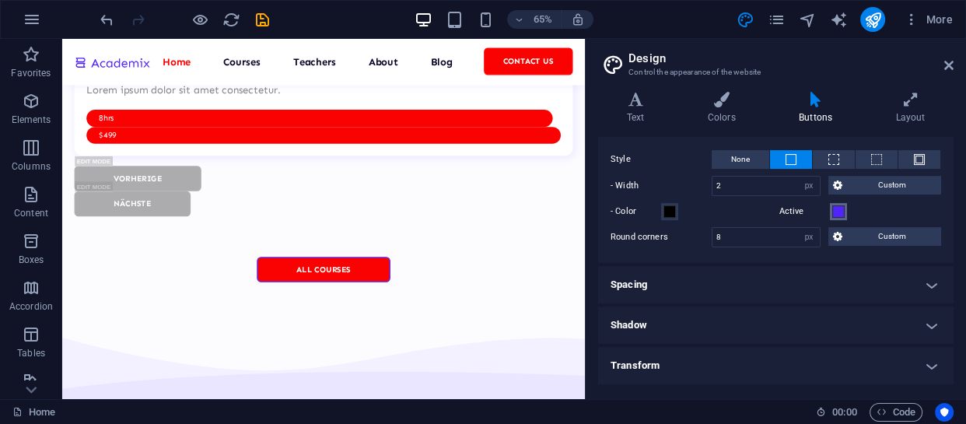
click at [839, 210] on span at bounding box center [838, 211] width 12 height 12
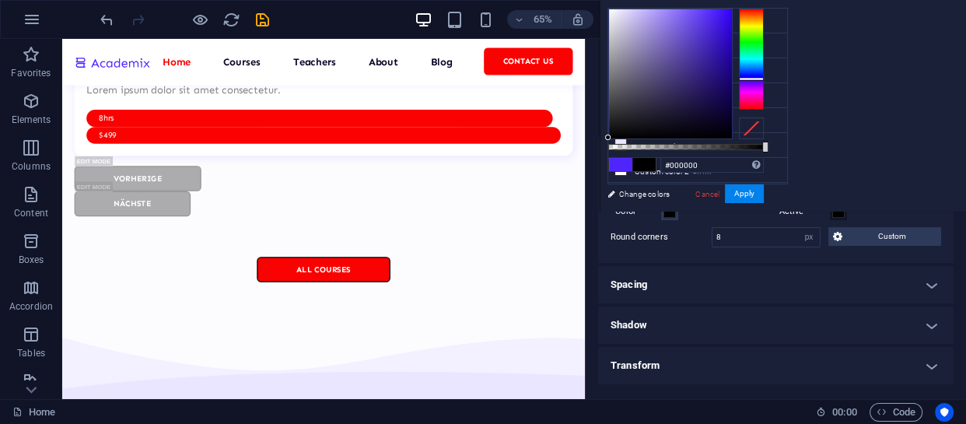
drag, startPoint x: 690, startPoint y: 54, endPoint x: 594, endPoint y: 149, distance: 134.8
click at [594, 149] on body "[DOMAIN_NAME] Home Favorites Elements Columns Content Boxes Accordion Tables Fe…" at bounding box center [483, 212] width 966 height 424
type input "#403f44"
click at [616, 103] on div at bounding box center [670, 73] width 123 height 129
click at [741, 186] on button "Apply" at bounding box center [744, 193] width 39 height 19
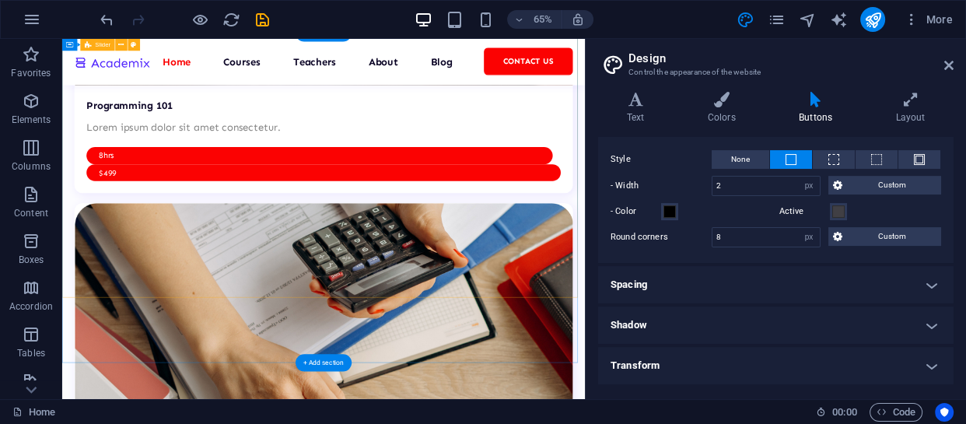
scroll to position [4436, 0]
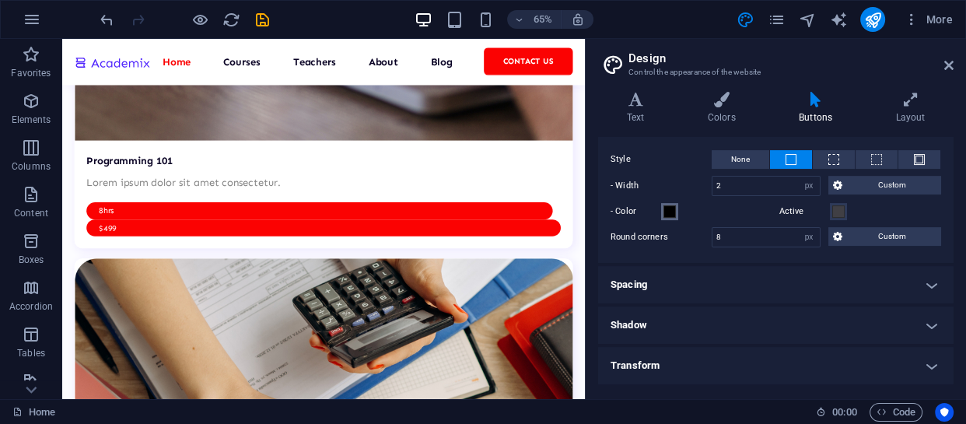
click at [669, 208] on span at bounding box center [670, 211] width 12 height 12
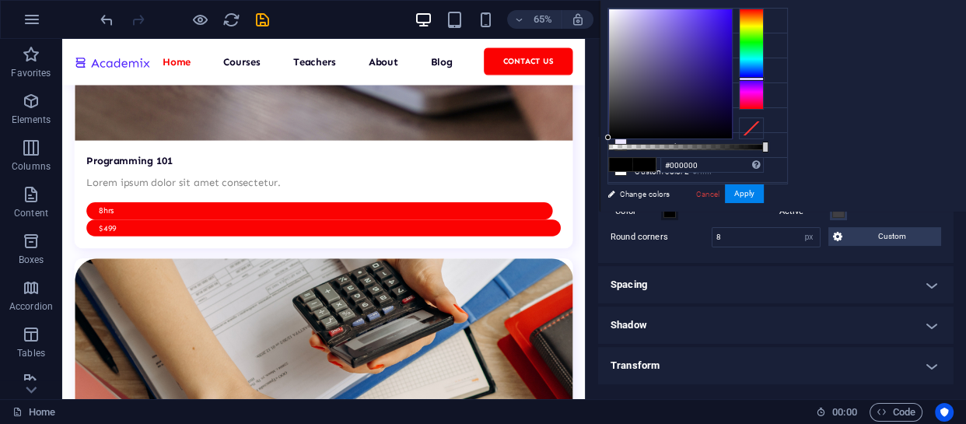
drag, startPoint x: 607, startPoint y: 133, endPoint x: 613, endPoint y: 26, distance: 107.5
click at [597, 1] on body "[DOMAIN_NAME] Home Favorites Elements Columns Content Boxes Accordion Tables Fe…" at bounding box center [483, 212] width 966 height 424
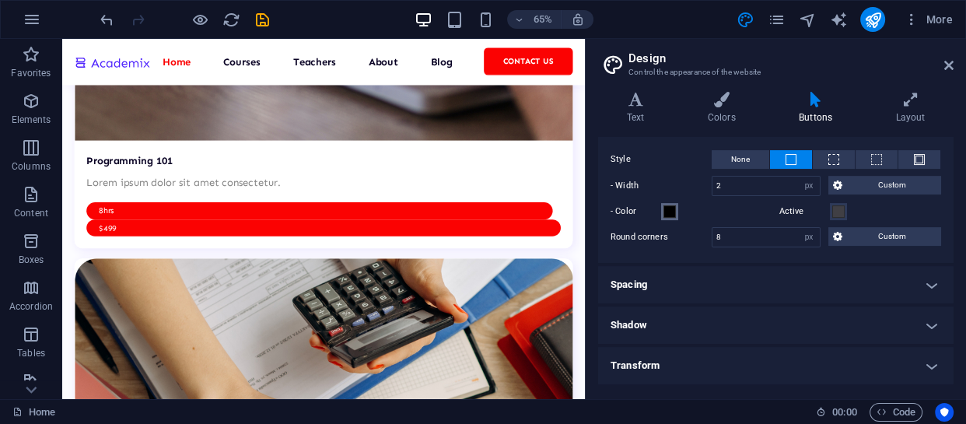
click at [667, 206] on span at bounding box center [670, 211] width 12 height 12
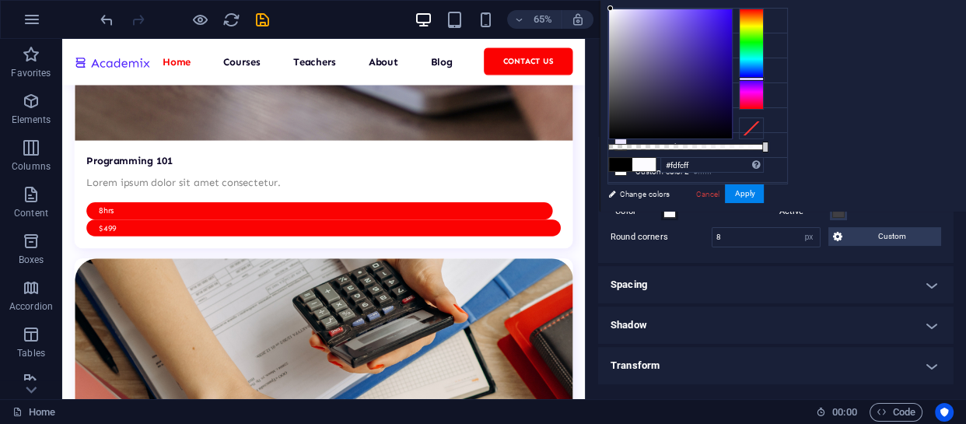
type input "#ffffff"
drag, startPoint x: 601, startPoint y: 17, endPoint x: 608, endPoint y: 3, distance: 15.3
click at [608, 3] on div "#ffffff Supported formats #0852ed rgb(8, 82, 237) rgba(8, 82, 237, 90%) hsv(221…" at bounding box center [686, 219] width 172 height 436
click at [736, 194] on button "Apply" at bounding box center [744, 193] width 39 height 19
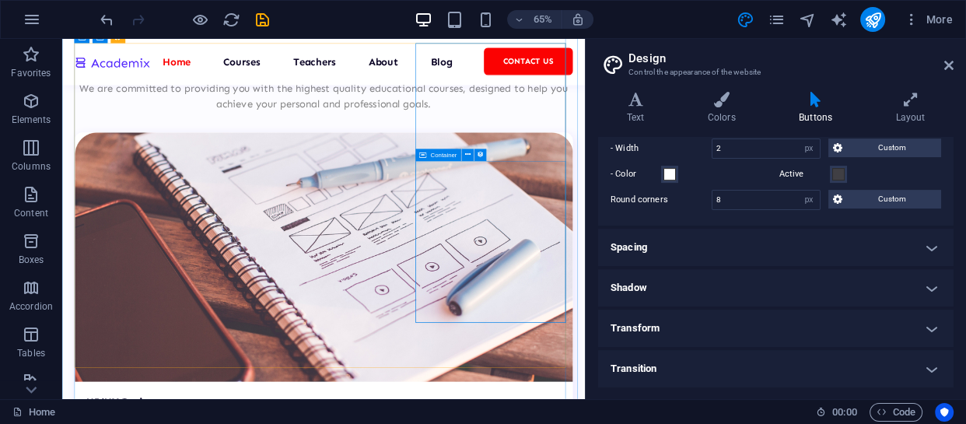
scroll to position [3305, 0]
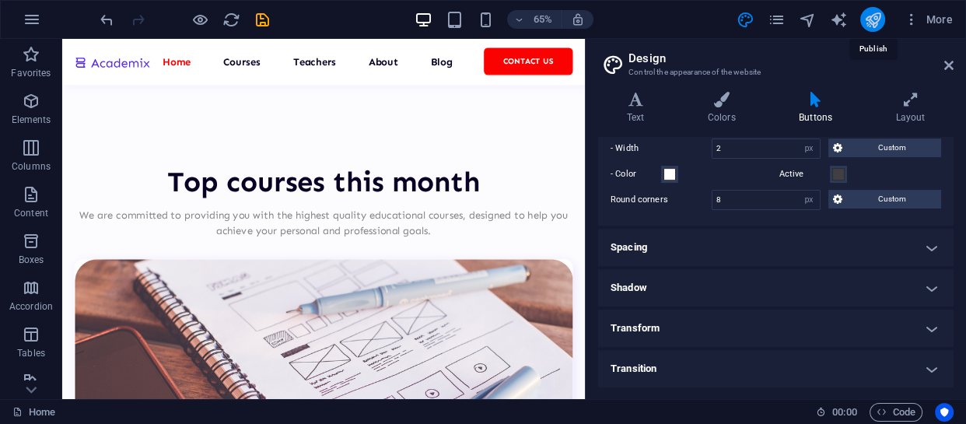
click at [878, 13] on icon "publish" at bounding box center [872, 20] width 18 height 18
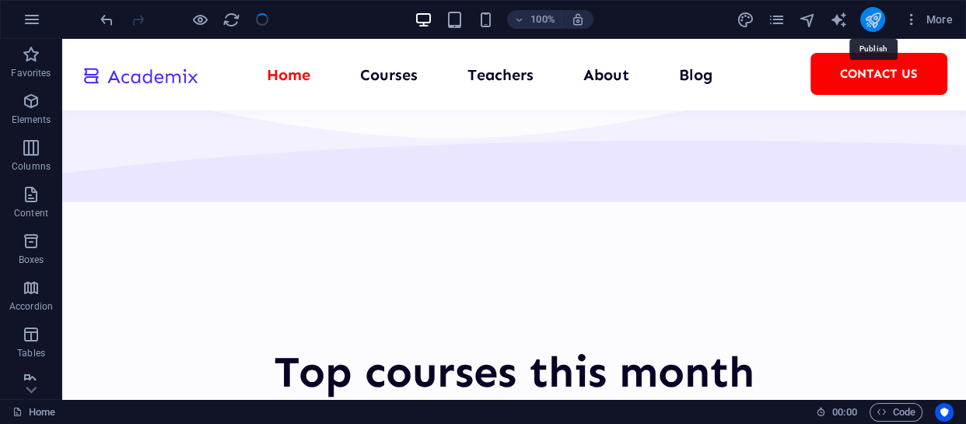
scroll to position [3335, 0]
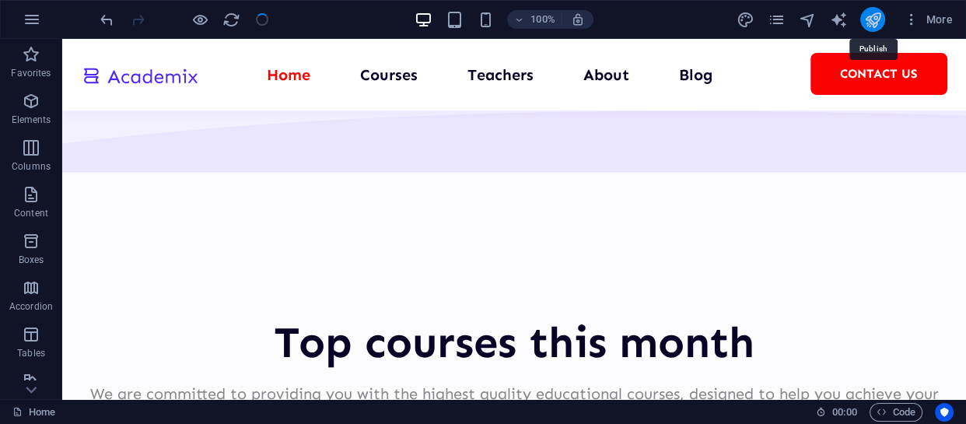
click at [871, 22] on icon "publish" at bounding box center [872, 20] width 18 height 18
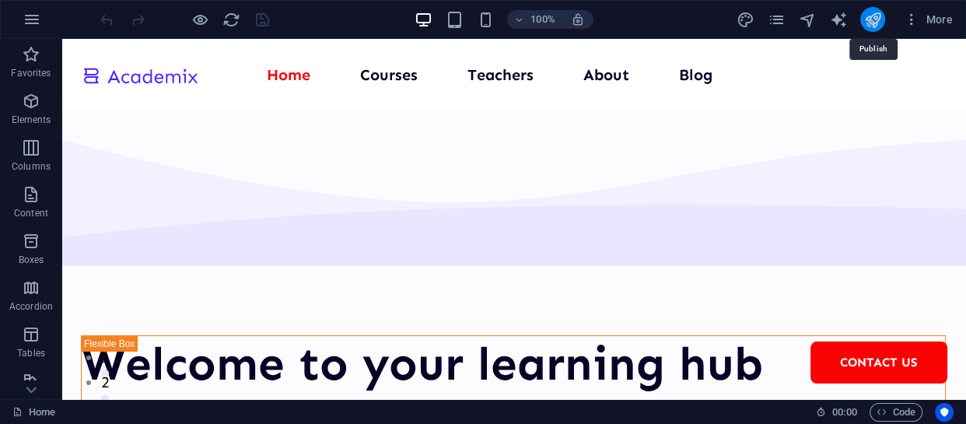
click at [877, 23] on icon "publish" at bounding box center [872, 20] width 18 height 18
